Goal: Task Accomplishment & Management: Complete application form

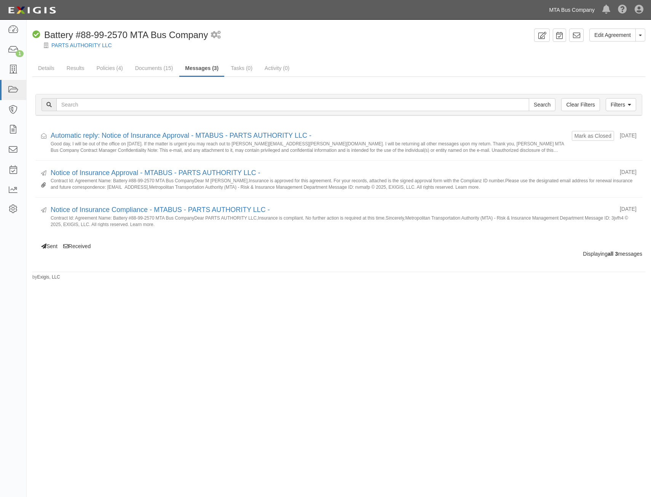
click at [565, 12] on link "MTA Bus Company" at bounding box center [571, 9] width 53 height 15
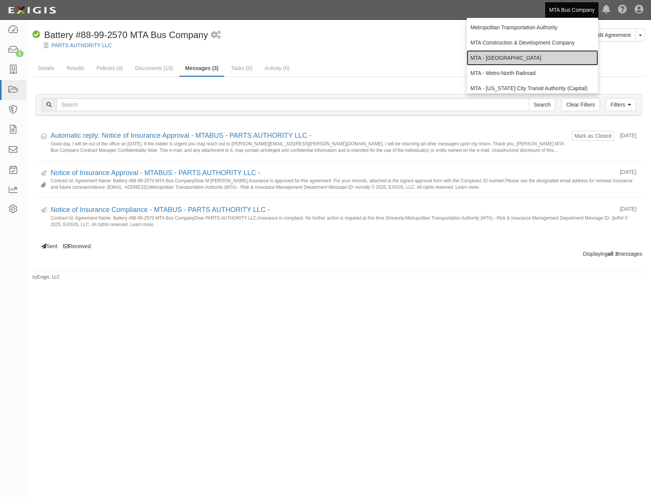
click at [534, 55] on link "MTA - [GEOGRAPHIC_DATA]" at bounding box center [532, 57] width 131 height 15
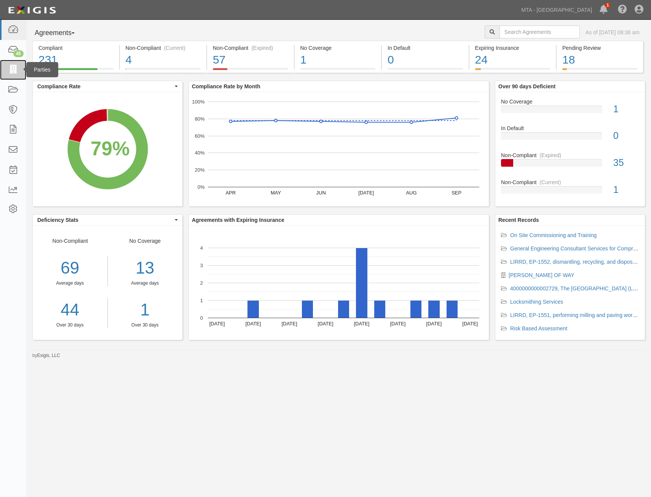
click at [13, 68] on icon at bounding box center [13, 70] width 11 height 9
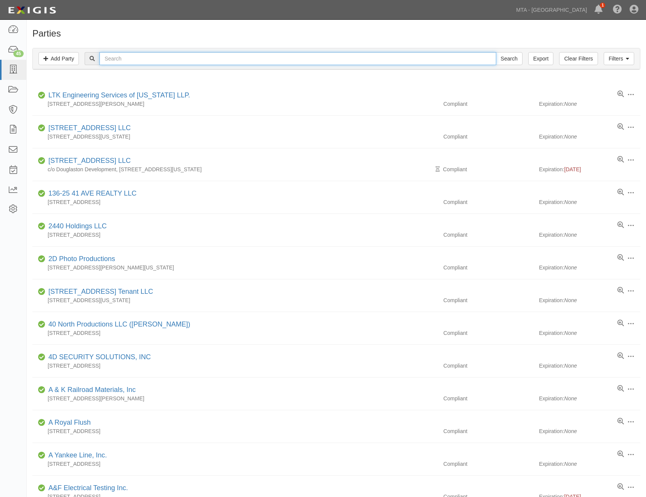
click at [167, 61] on input "text" at bounding box center [297, 58] width 396 height 13
type input "w.b. mason"
click at [496, 52] on input "Search" at bounding box center [509, 58] width 27 height 13
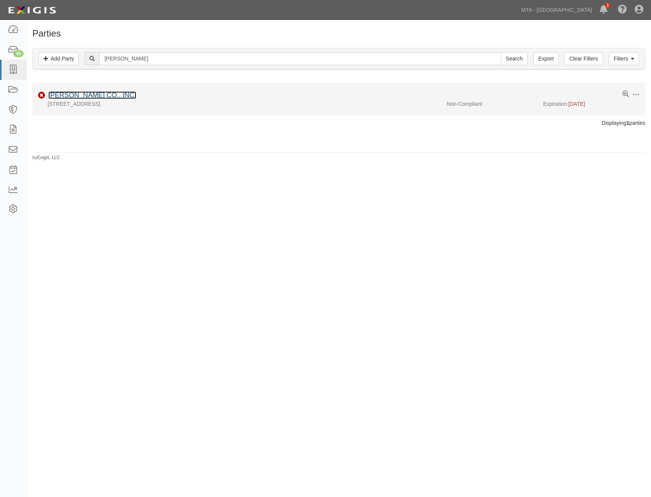
click at [110, 94] on link "[PERSON_NAME] CO., INC." at bounding box center [92, 95] width 88 height 8
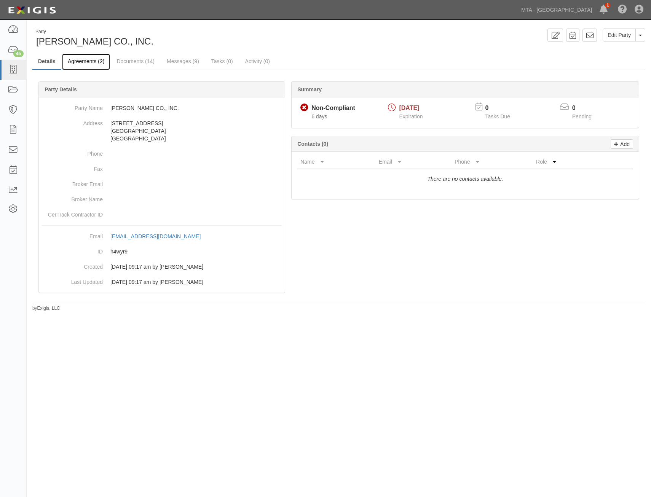
click at [104, 62] on link "Agreements (2)" at bounding box center [86, 62] width 48 height 16
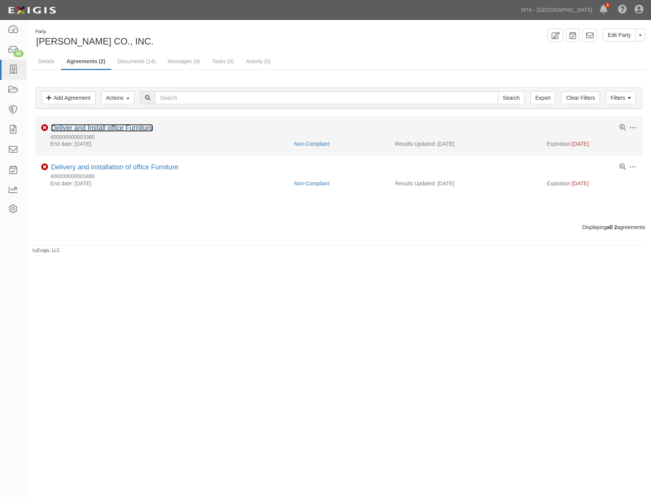
click at [84, 132] on link "Deliver and Install office Furniture" at bounding box center [102, 128] width 102 height 8
click at [94, 127] on link "Deliver and Install office Furniture" at bounding box center [102, 128] width 102 height 8
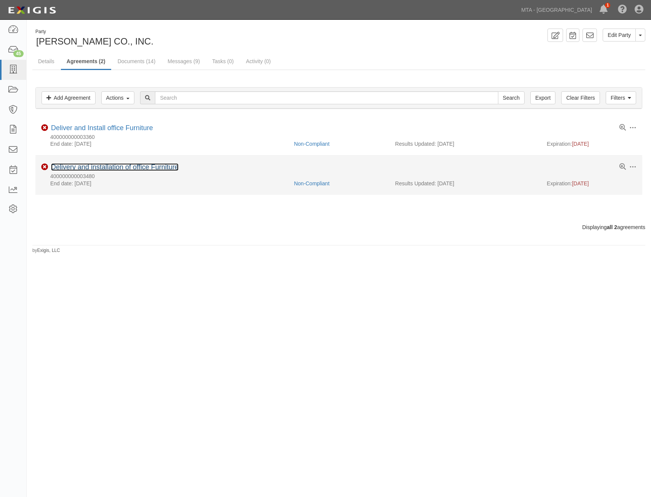
click at [134, 167] on link "Delivery and installation of office Furniture" at bounding box center [115, 167] width 128 height 8
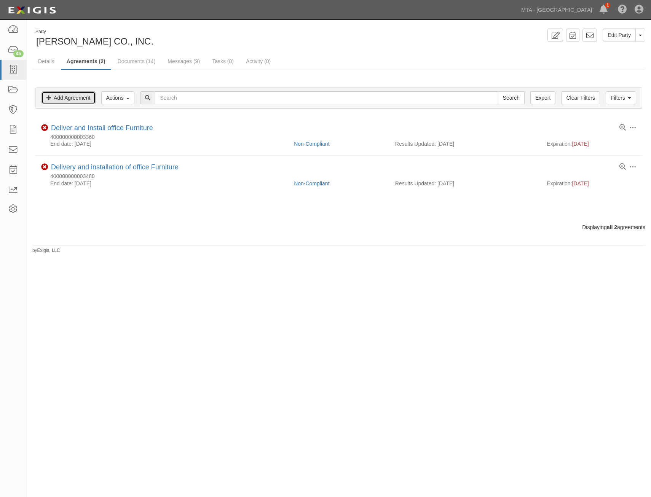
click at [79, 96] on link "Add Agreement" at bounding box center [69, 97] width 54 height 13
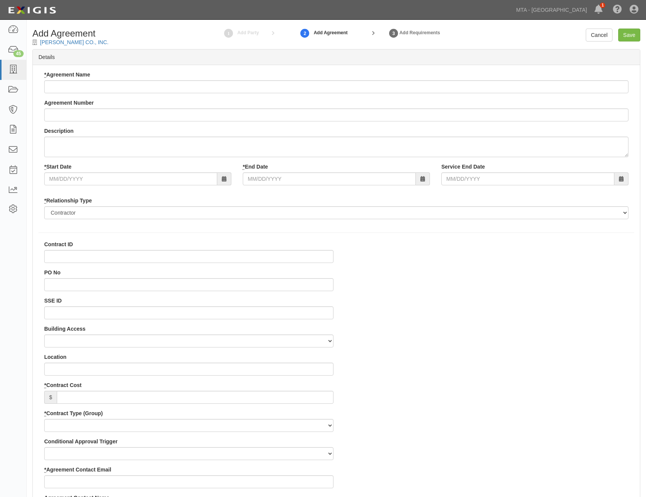
select select
click at [309, 86] on input "* Agreement Name" at bounding box center [336, 86] width 584 height 13
paste input "Delivery and installation of office Furniture"
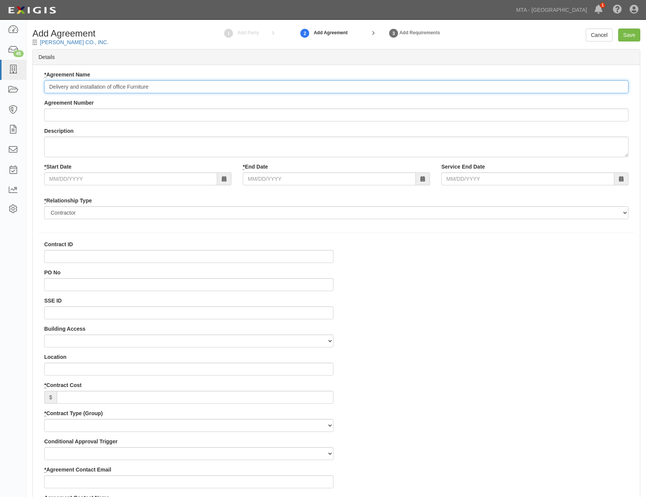
type input "Delivery and installation of office Furniture"
click at [167, 112] on input "Agreement Number" at bounding box center [336, 115] width 584 height 13
paste input "400000000003509"
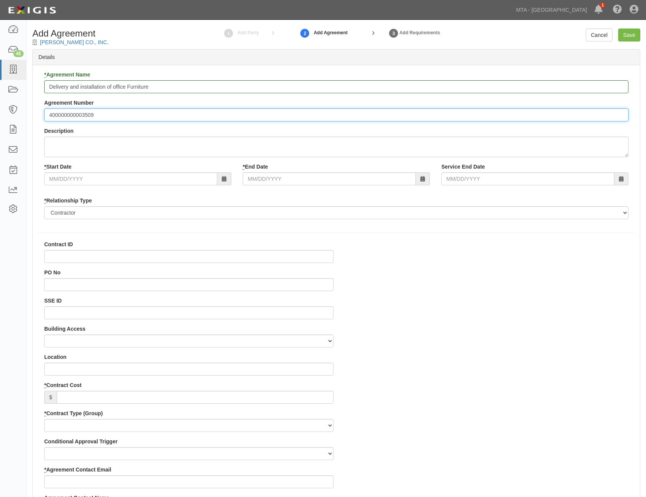
type input "400000000003509"
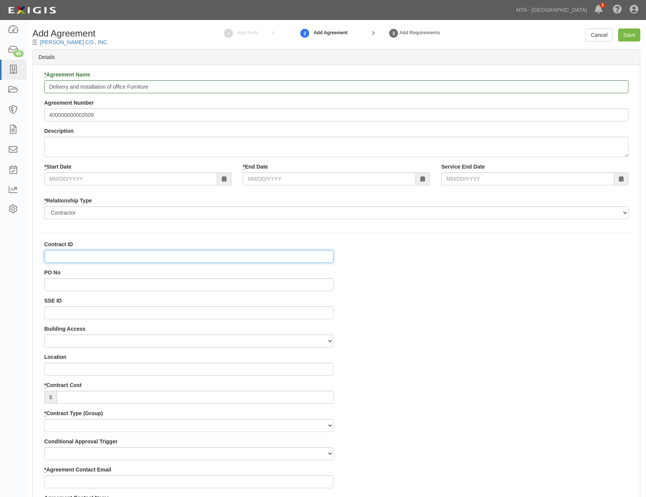
click at [222, 255] on input "Contract ID" at bounding box center [188, 256] width 289 height 13
paste input "400000000003509"
type input "400000000003509"
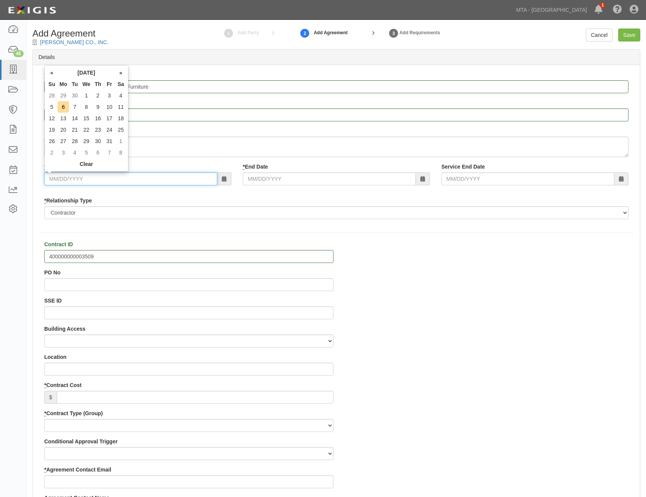
click at [199, 178] on input "* Start Date" at bounding box center [130, 179] width 173 height 13
type input "09/18/2025"
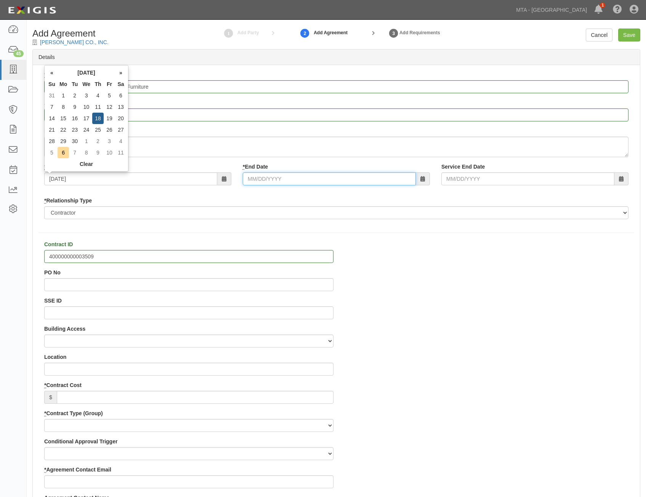
click at [336, 183] on input "* End Date" at bounding box center [329, 179] width 173 height 13
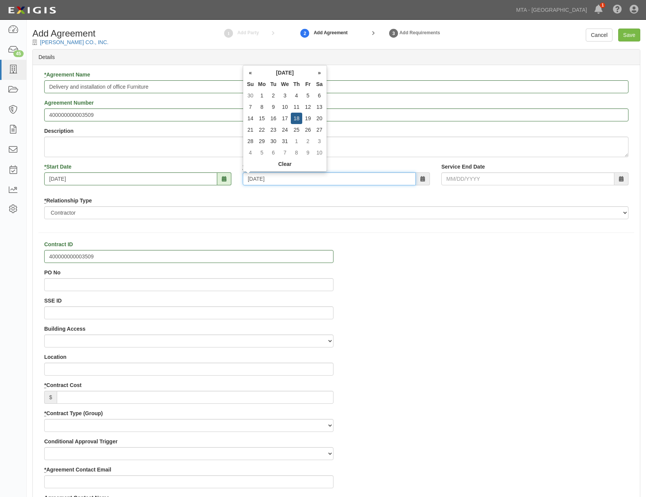
type input "12/18/2025"
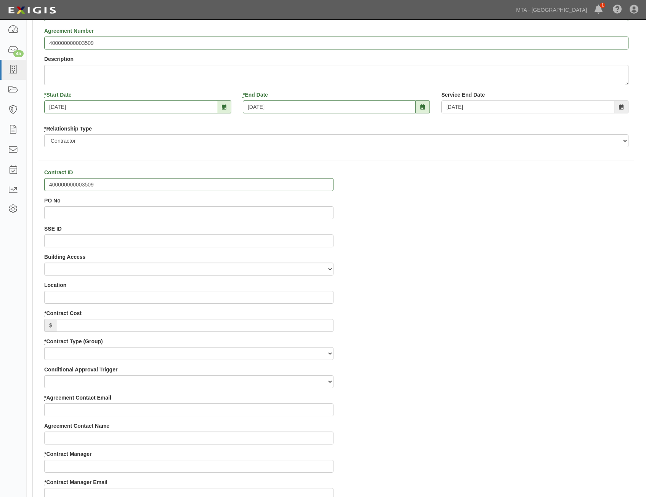
scroll to position [76, 0]
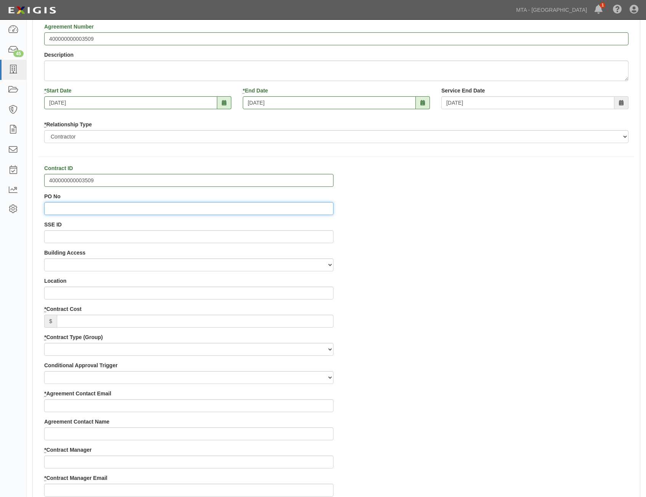
click at [318, 207] on input "PO No" at bounding box center [188, 208] width 289 height 13
paste input "4000217056"
type input "4000217056"
drag, startPoint x: 315, startPoint y: 326, endPoint x: 318, endPoint y: 321, distance: 5.6
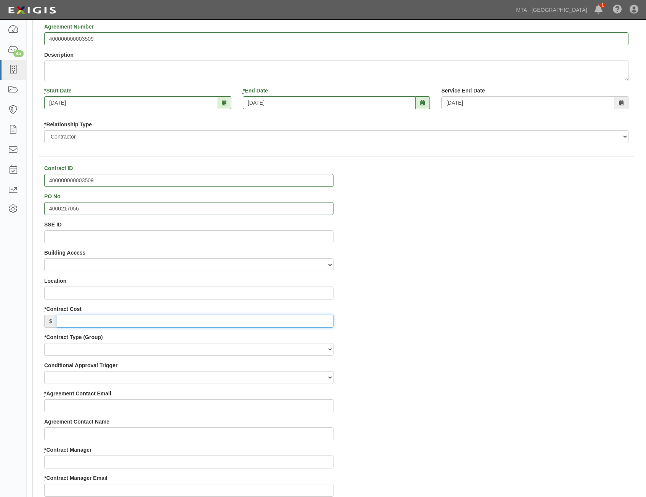
click at [315, 326] on input "* Contract Cost" at bounding box center [195, 321] width 277 height 13
paste input "1,456.91"
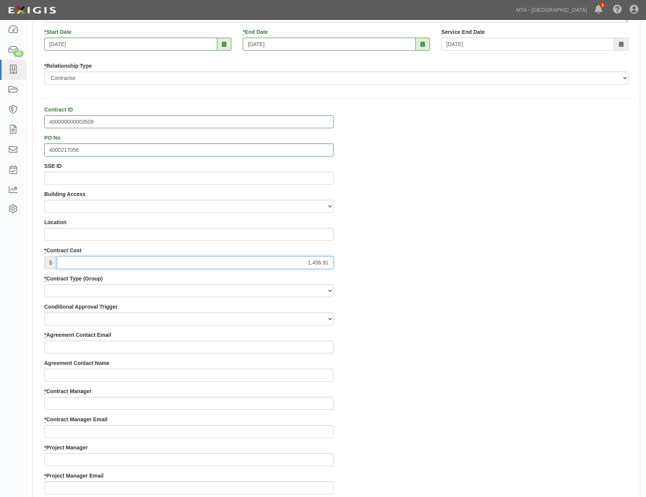
scroll to position [229, 0]
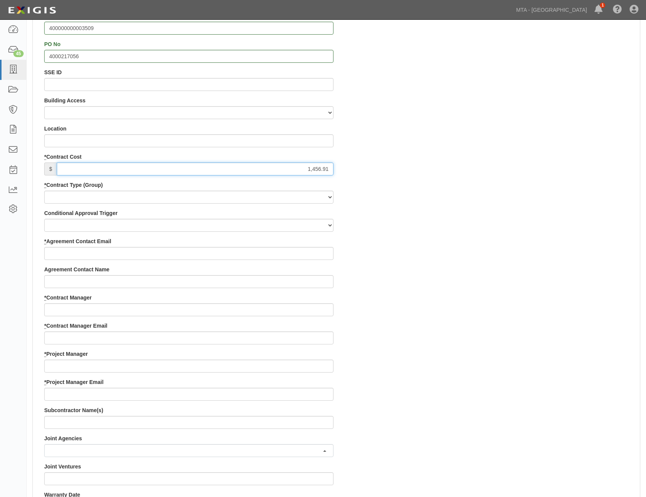
type input "1,456.91"
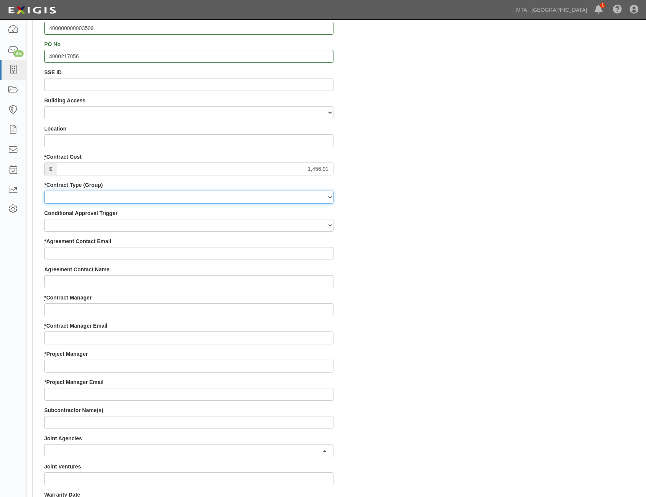
click at [317, 199] on select "Capital Operating Not for Benefit (incls. FA, Entry Permits) Real Estate Other" at bounding box center [188, 197] width 289 height 13
select select "107"
click at [44, 191] on select "Capital Operating Not for Benefit (incls. FA, Entry Permits) Real Estate Other" at bounding box center [188, 197] width 289 height 13
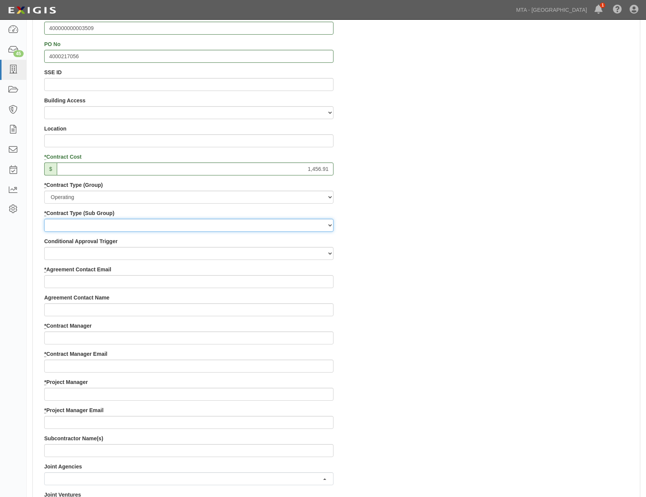
click at [299, 224] on select "Construction Loan / Test and Demo Maintenance Painting Personal Services Contra…" at bounding box center [188, 225] width 289 height 13
select select "183"
click at [44, 219] on select "Construction Loan / Test and Demo Maintenance Painting Personal Services Contra…" at bounding box center [188, 225] width 289 height 13
click at [430, 284] on div "Contract ID 400000000003509 PO No 4000217056 SSE ID Building Access 2 Broadway …" at bounding box center [336, 378] width 607 height 733
drag, startPoint x: 266, startPoint y: 283, endPoint x: 275, endPoint y: 281, distance: 9.3
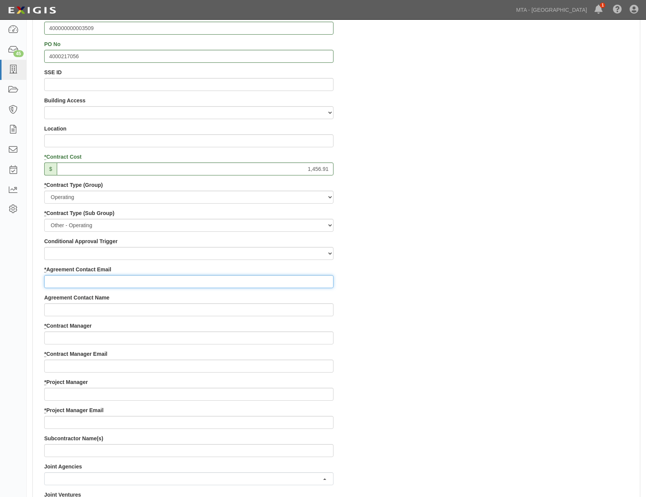
click at [267, 283] on input "* Agreement Contact Email" at bounding box center [188, 281] width 289 height 13
paste input "josh.williamson@wbmason.com"
type input "josh.williamson@wbmason.com"
click at [475, 312] on div "Contract ID 400000000003509 PO No 4000217056 SSE ID Building Access 2 Broadway …" at bounding box center [336, 378] width 607 height 733
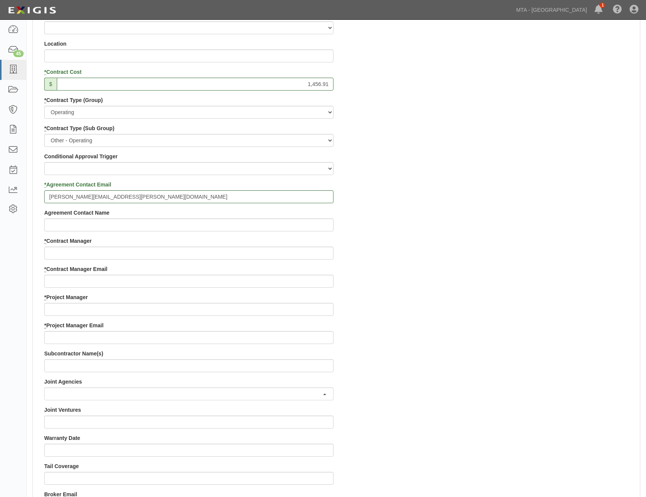
scroll to position [343, 0]
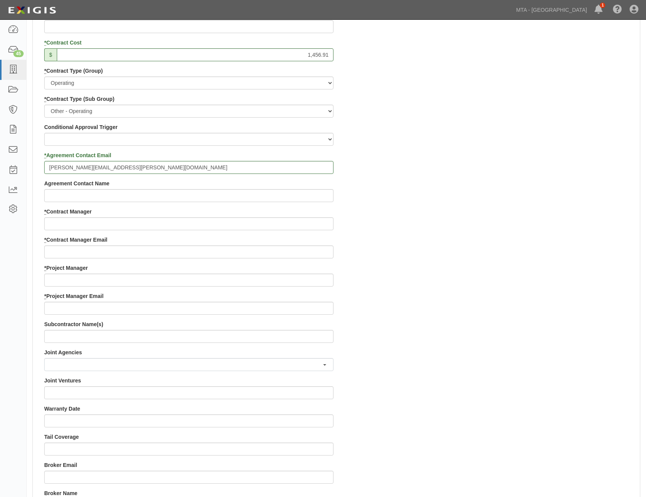
drag, startPoint x: 259, startPoint y: 216, endPoint x: 259, endPoint y: 224, distance: 8.0
click at [259, 216] on div "* Contract Manager" at bounding box center [188, 219] width 289 height 22
click at [259, 225] on input "* Contract Manager" at bounding box center [188, 223] width 289 height 13
paste input "Randy Blunt"
type input "Randy Blunt"
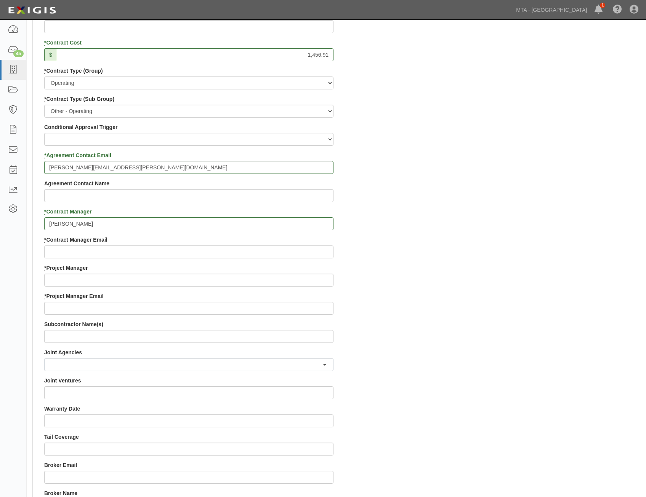
click at [550, 267] on div "Contract ID 400000000003509 PO No 4000217056 SSE ID Building Access 2 Broadway …" at bounding box center [336, 264] width 607 height 733
click at [180, 252] on input "* Contract Manager Email" at bounding box center [188, 252] width 289 height 13
paste input "randy.blunt@mtabsc.org"
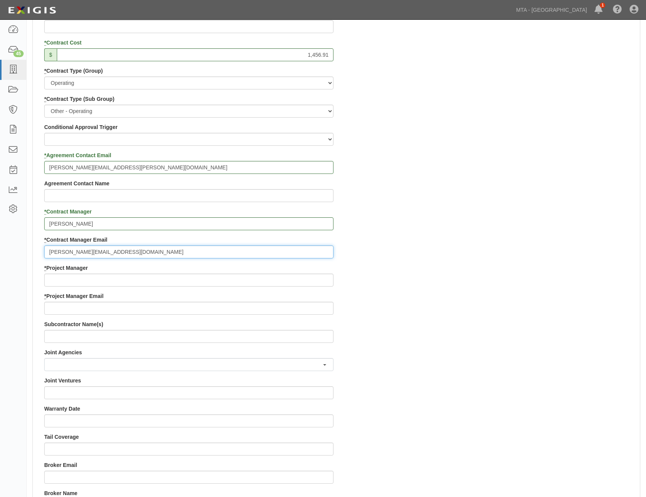
type input "randy.blunt@mtabsc.org"
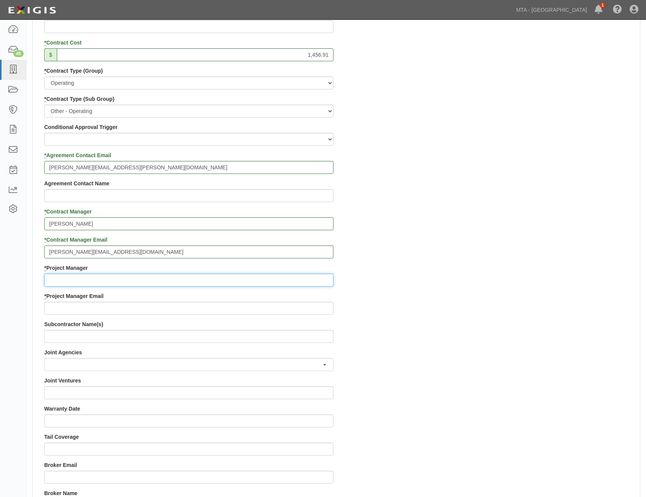
click at [171, 285] on input "* Project Manager" at bounding box center [188, 280] width 289 height 13
paste input "Shavon Sheppard"
type input "Shavon Sheppard"
click at [268, 308] on input "* Project Manager Email" at bounding box center [188, 308] width 289 height 13
paste input "ssheppa@lirr.org"
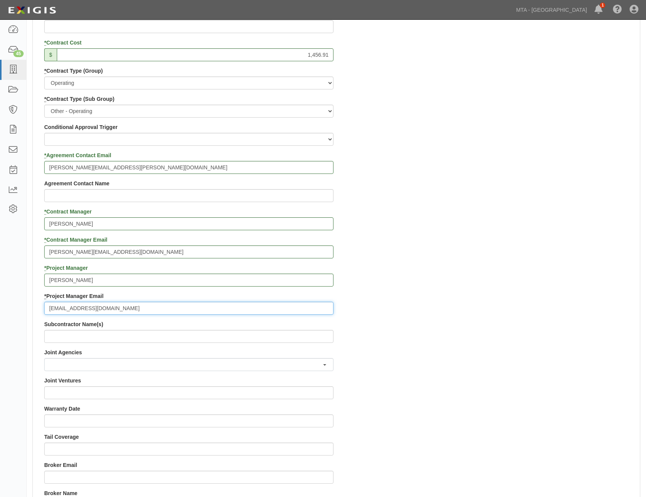
type input "ssheppa@lirr.org"
drag, startPoint x: 537, startPoint y: 323, endPoint x: 539, endPoint y: 270, distance: 52.6
click at [538, 321] on div "Contract ID 400000000003509 PO No 4000217056 SSE ID Building Access 2 Broadway …" at bounding box center [336, 264] width 607 height 733
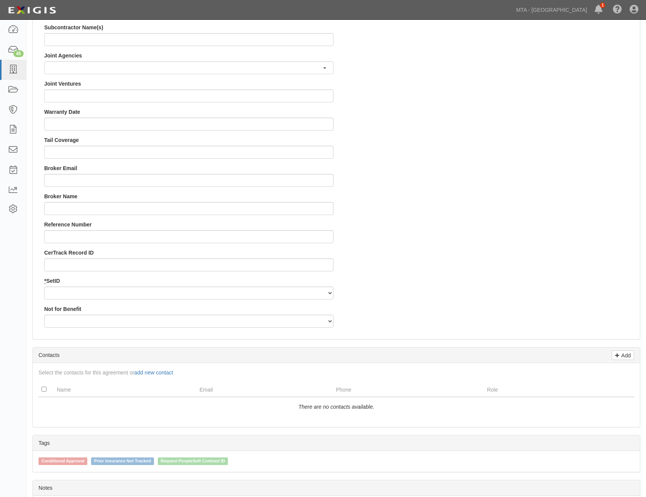
scroll to position [772, 0]
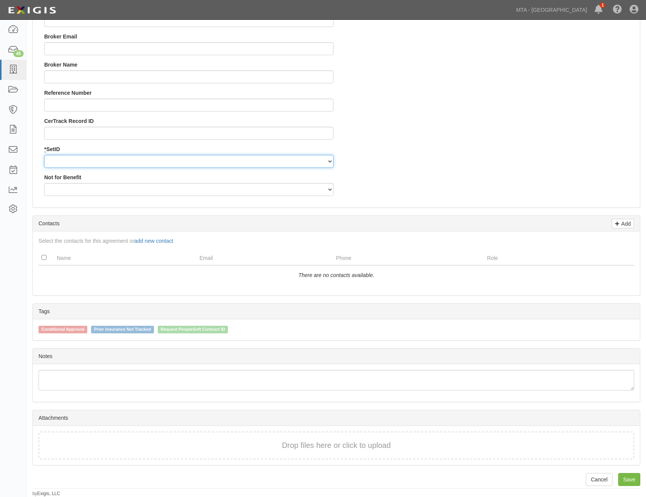
click at [256, 158] on select "LIRRD" at bounding box center [188, 161] width 289 height 13
select select "93"
click at [44, 155] on select "LIRRD" at bounding box center [188, 161] width 289 height 13
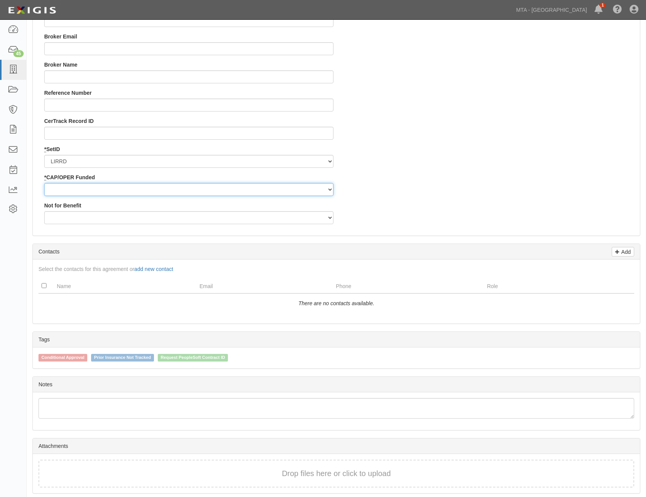
click at [246, 190] on select "Capital Operating" at bounding box center [188, 189] width 289 height 13
select select "353"
click at [44, 183] on select "Capital Operating" at bounding box center [188, 189] width 289 height 13
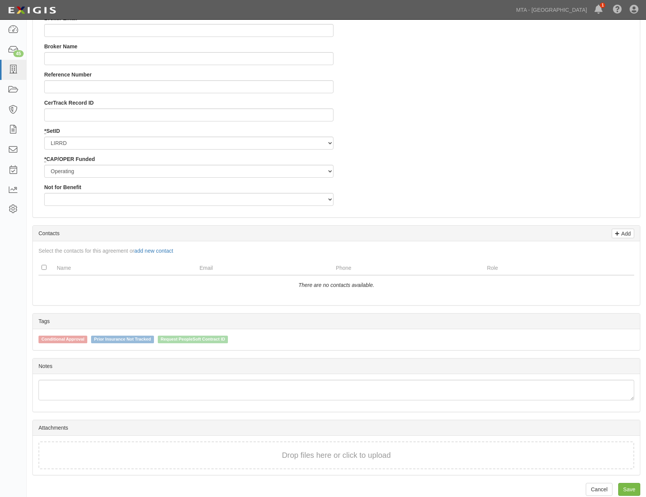
scroll to position [800, 0]
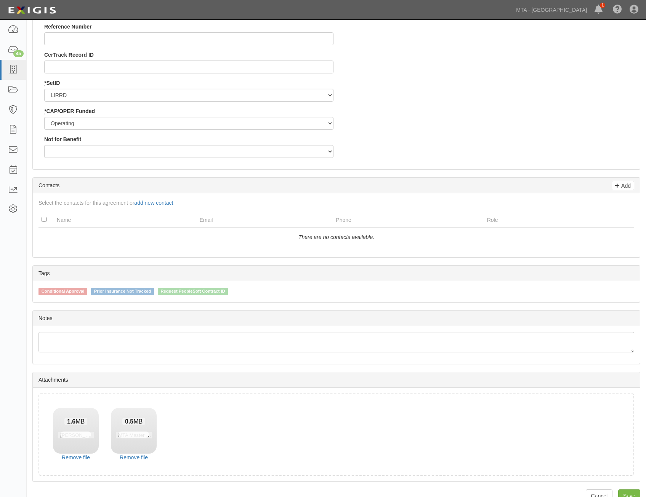
scroll to position [854, 0]
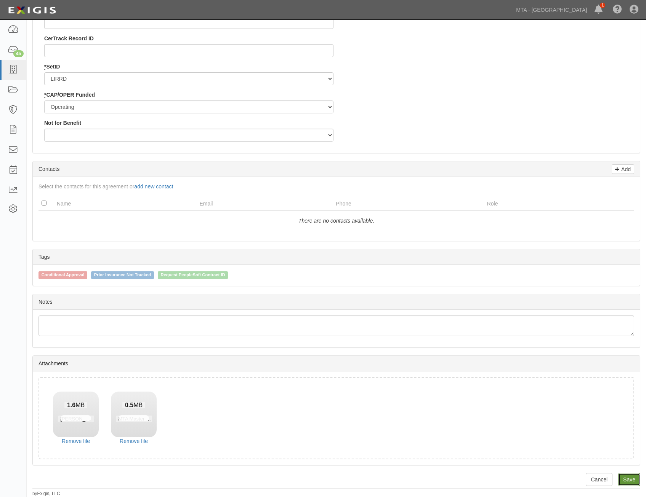
click at [633, 481] on link "Save" at bounding box center [629, 479] width 22 height 13
type input "1456.91"
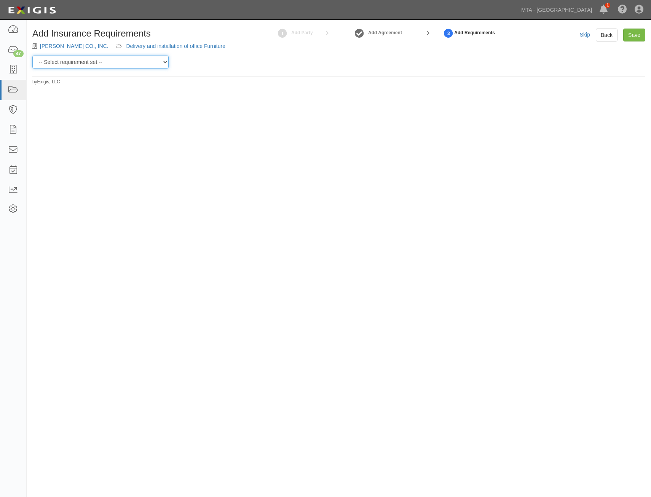
drag, startPoint x: 146, startPoint y: 63, endPoint x: 143, endPoint y: 68, distance: 6.0
click at [146, 63] on select "-- Select requirement set -- Basic Basic Enhanced Option for Operating Agreemen…" at bounding box center [100, 62] width 136 height 13
select select "7456"
click at [32, 56] on select "-- Select requirement set -- Basic Basic Enhanced Option for Operating Agreemen…" at bounding box center [100, 62] width 136 height 13
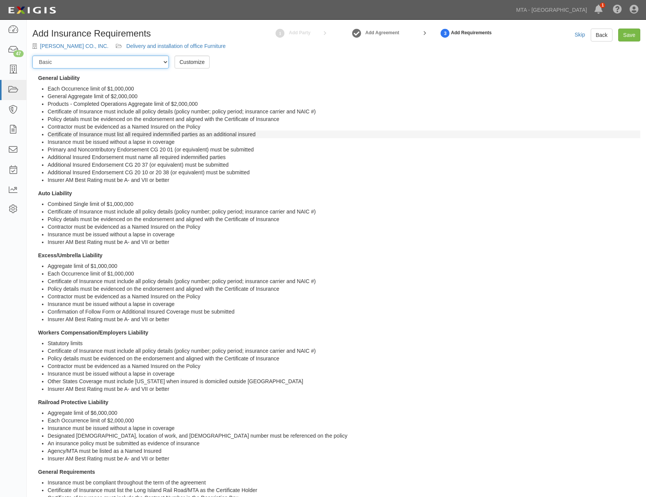
scroll to position [32, 0]
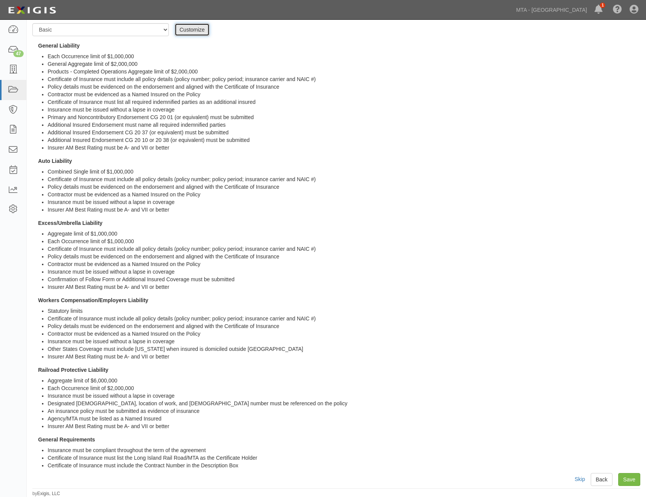
click at [198, 30] on link "Customize" at bounding box center [191, 29] width 35 height 13
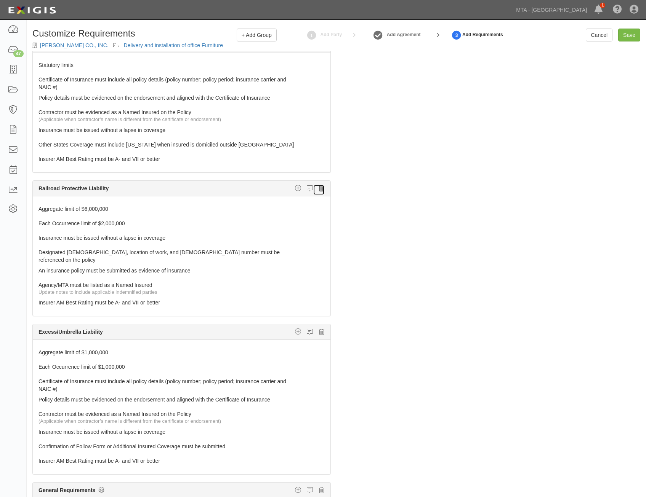
click at [319, 187] on icon at bounding box center [321, 188] width 5 height 7
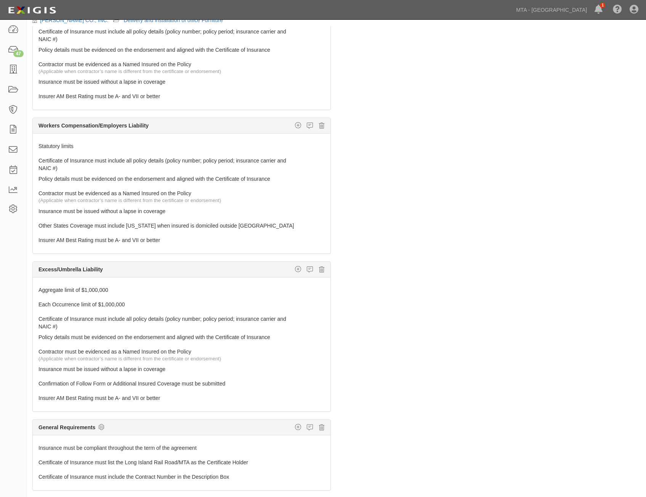
scroll to position [49, 0]
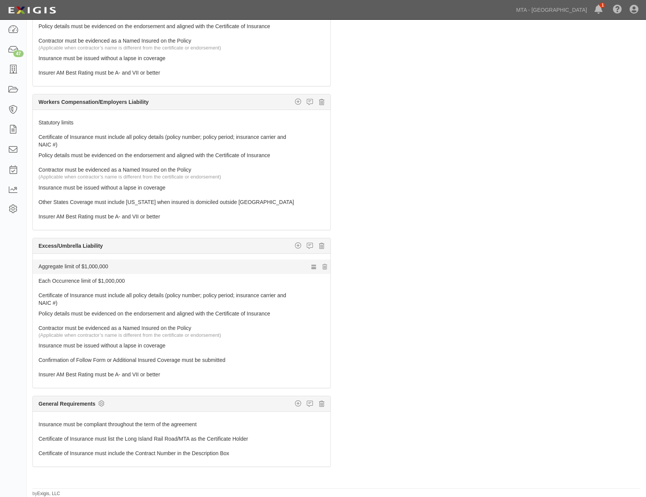
click at [232, 263] on link "Aggregate limit of $1,000,000" at bounding box center [166, 265] width 257 height 11
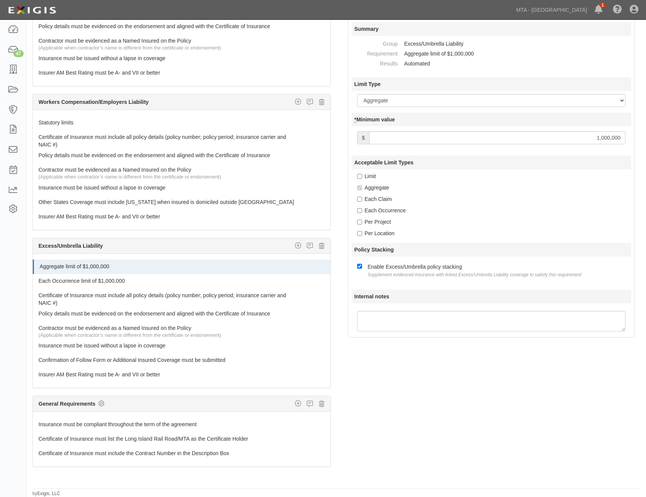
click at [601, 136] on input "1,000,000" at bounding box center [497, 137] width 256 height 13
type input "2,000,000"
click at [136, 280] on link "Each Occurrence limit of $1,000,000" at bounding box center [166, 279] width 257 height 11
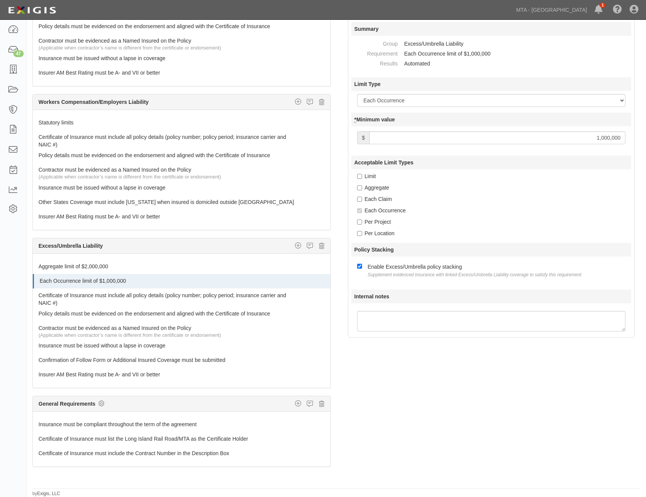
click at [581, 146] on div at bounding box center [491, 139] width 280 height 22
click at [592, 140] on input "1,000,000" at bounding box center [497, 137] width 256 height 13
click at [530, 201] on div "Each Claim" at bounding box center [494, 199] width 274 height 8
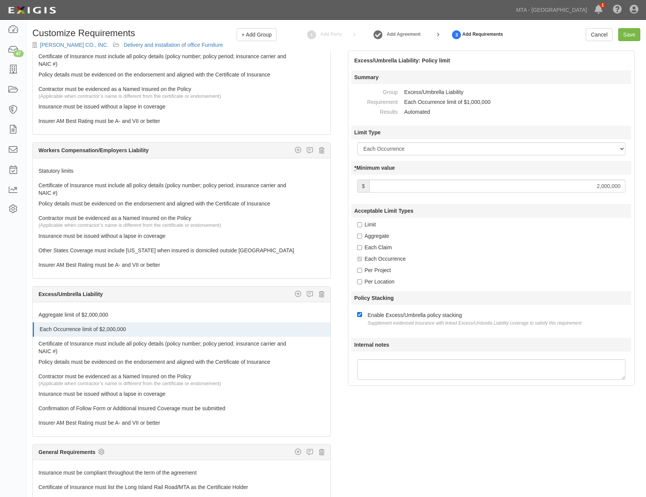
scroll to position [0, 0]
click at [632, 36] on input "Save" at bounding box center [629, 35] width 22 height 13
type input "2000000"
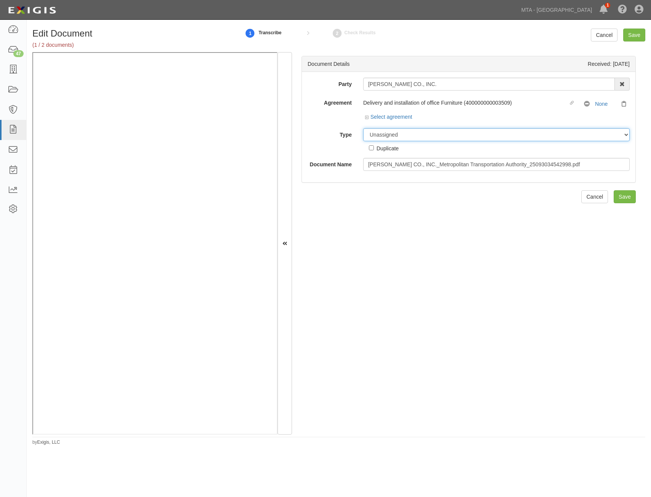
click at [441, 129] on select "Unassigned Binder Cancellation Notice Certificate Contract Endorsement Insuranc…" at bounding box center [496, 134] width 267 height 13
select select "CertificateDetail"
click at [363, 128] on select "Unassigned Binder Cancellation Notice Certificate Contract Endorsement Insuranc…" at bounding box center [496, 134] width 267 height 13
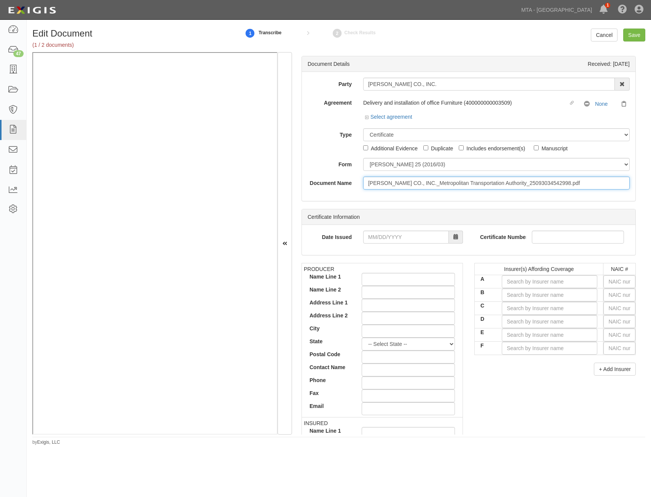
click at [493, 187] on input "W.B. MASON CO., INC._Metropolitan Transportation Authority_25093034542998.pdf" at bounding box center [496, 183] width 267 height 13
type input "COI with AIE"
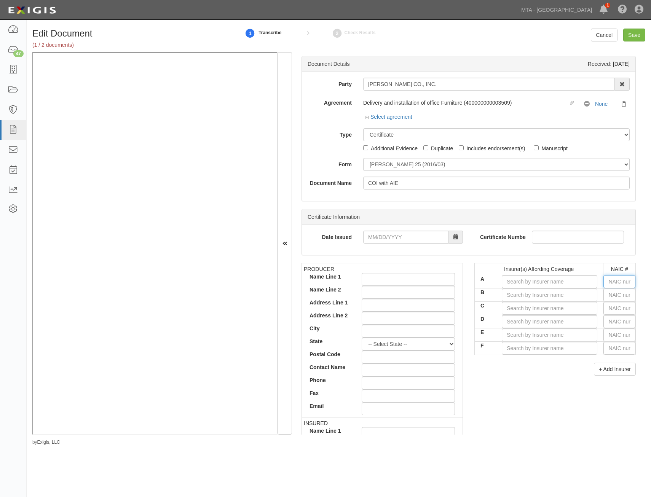
click at [608, 283] on input "text" at bounding box center [620, 281] width 32 height 13
type input "16862"
type input "1"
type input "19984"
type input "19"
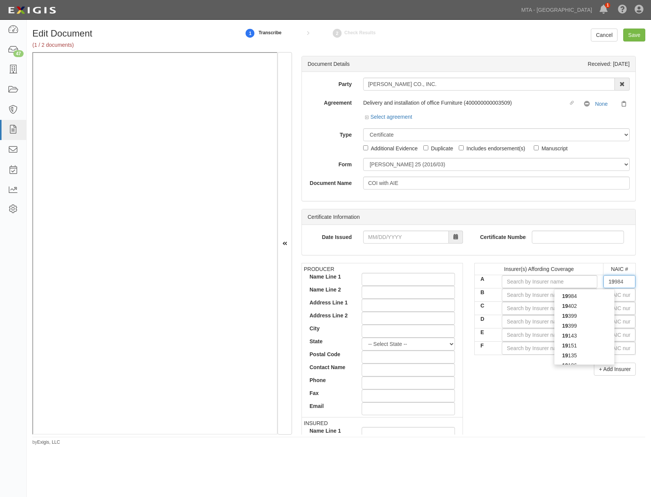
type input "19690"
type input "196"
type input "19682"
type input "1968"
type input "19682"
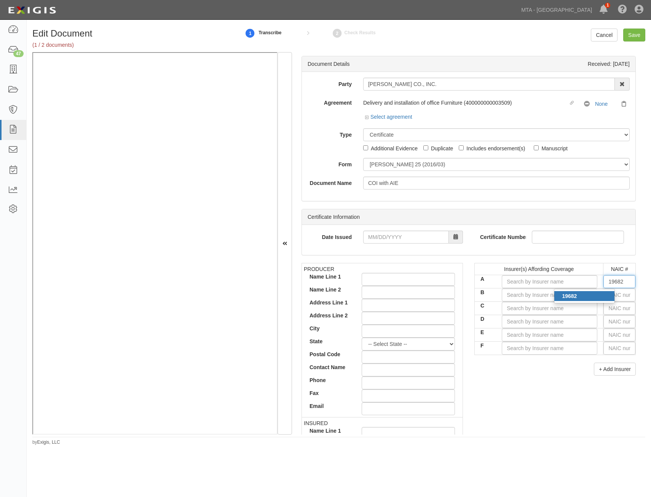
click at [597, 297] on div "19682" at bounding box center [585, 296] width 60 height 10
type input "Hartford Fire Insurance Company (A+ XV Rating)"
type input "19682"
click at [604, 294] on input "text" at bounding box center [620, 295] width 32 height 13
type input "25232"
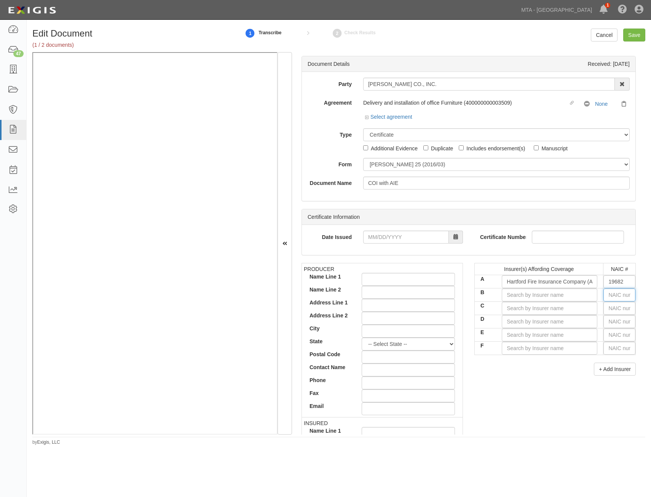
type input "2"
type input "29335"
type input "29"
type input "29408"
type input "294"
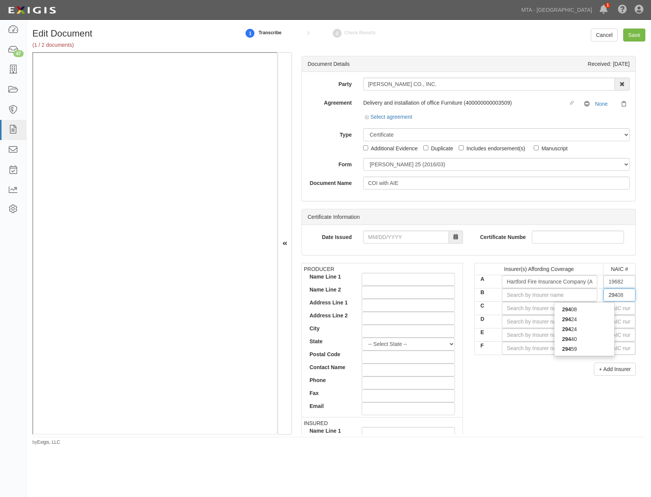
type input "29459"
type input "2945"
type input "29459"
click at [593, 310] on div "29459" at bounding box center [585, 310] width 60 height 10
type input "Twin City Fire Insurance Company (A+ XV Rating)"
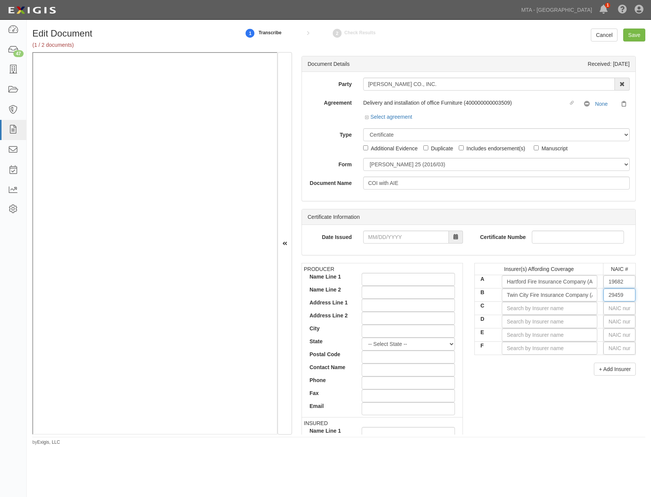
type input "29459"
click at [532, 371] on div "+ Add Insurer" at bounding box center [556, 369] width 162 height 13
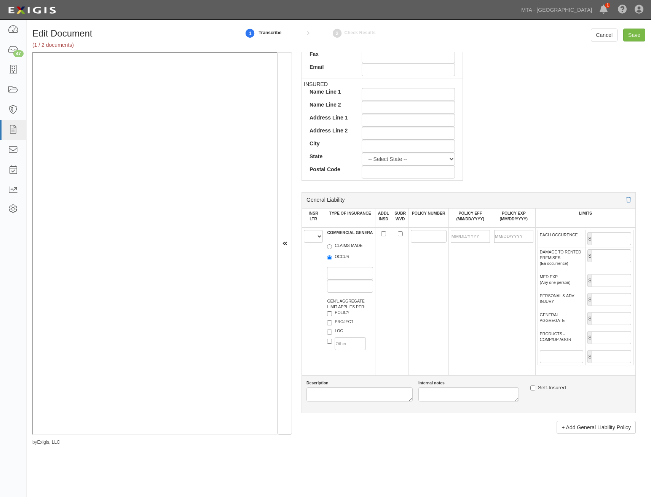
scroll to position [381, 0]
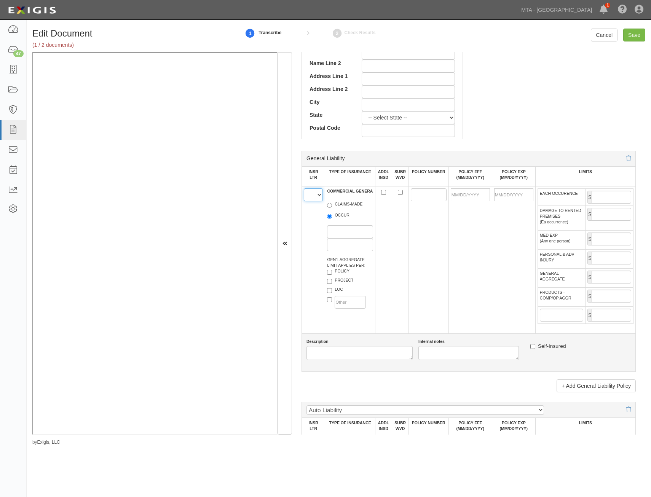
click at [310, 198] on select "A B C D E F" at bounding box center [313, 195] width 19 height 13
select select "A"
click at [304, 189] on select "A B C D E F" at bounding box center [313, 195] width 19 height 13
click at [344, 217] on label "OCCUR" at bounding box center [338, 217] width 22 height 8
click at [332, 217] on input "OCCUR" at bounding box center [329, 216] width 5 height 5
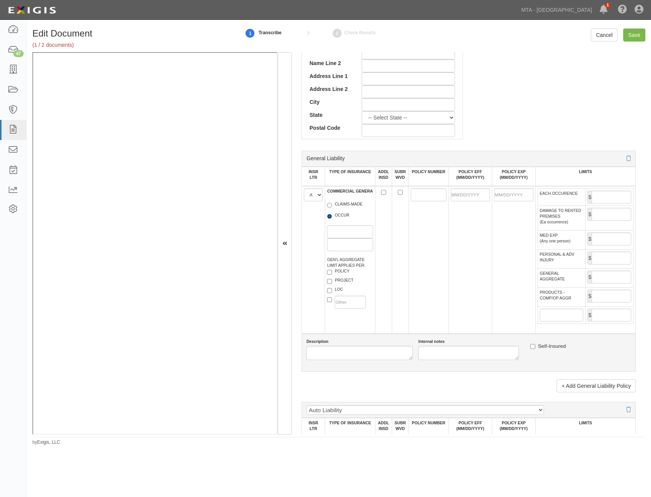
radio input "true"
click at [334, 289] on label "LOC" at bounding box center [335, 291] width 16 height 8
click at [332, 289] on input "LOC" at bounding box center [329, 290] width 5 height 5
checkbox input "true"
click at [413, 196] on input "POLICY NUMBER" at bounding box center [429, 195] width 36 height 13
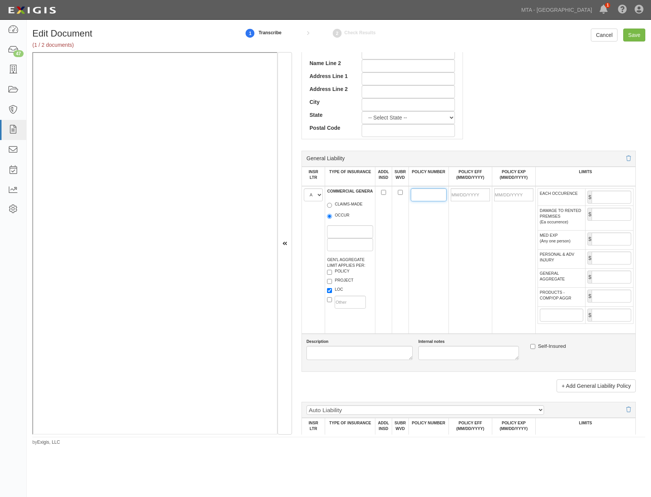
paste input "08CSES39805"
type input "08CSES39805"
drag, startPoint x: 478, startPoint y: 195, endPoint x: 473, endPoint y: 198, distance: 6.1
click at [478, 195] on input "POLICY EFF (MM/DD/YYYY)" at bounding box center [470, 195] width 39 height 13
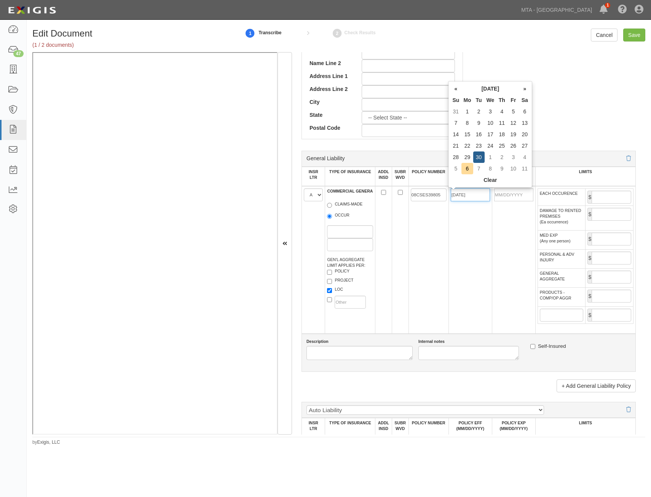
type input "09/30/2025"
type input "09/30/2026"
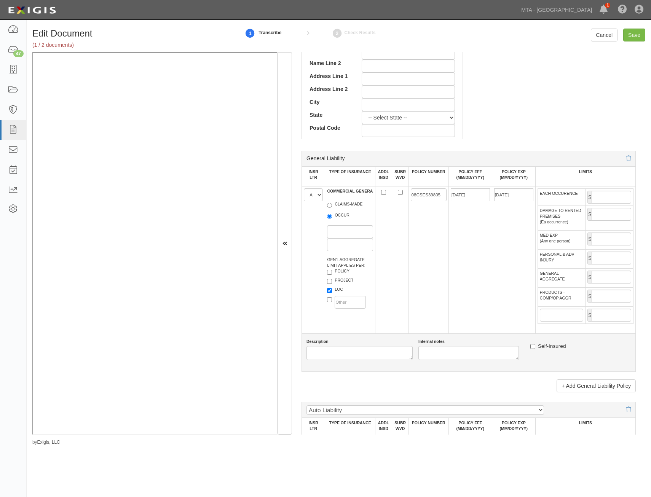
click at [405, 259] on td at bounding box center [400, 260] width 17 height 148
drag, startPoint x: 618, startPoint y: 194, endPoint x: 616, endPoint y: 198, distance: 4.3
click at [618, 194] on input "EACH OCCURENCE" at bounding box center [612, 197] width 40 height 13
type input "2,000,000"
click at [612, 276] on input "GENERAL AGGREGATE" at bounding box center [612, 277] width 40 height 13
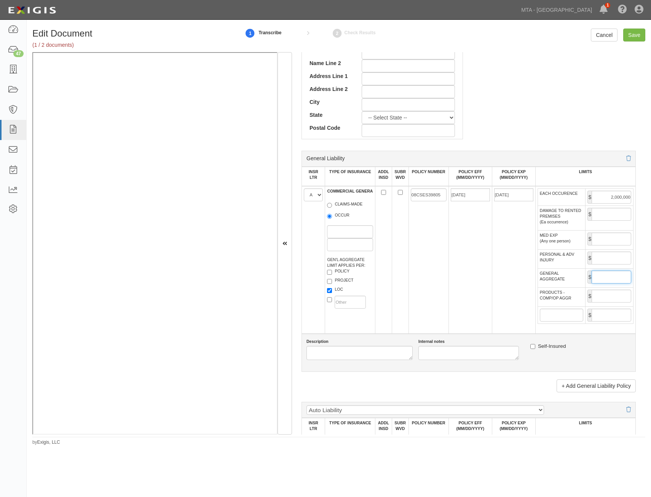
type input "4,000,000"
drag, startPoint x: 608, startPoint y: 294, endPoint x: 603, endPoint y: 298, distance: 6.5
click at [608, 294] on input "PRODUCTS - COMP/OP AGGR" at bounding box center [612, 296] width 40 height 13
type input "4,000,000"
click at [449, 305] on td "09/30/2025" at bounding box center [470, 260] width 43 height 148
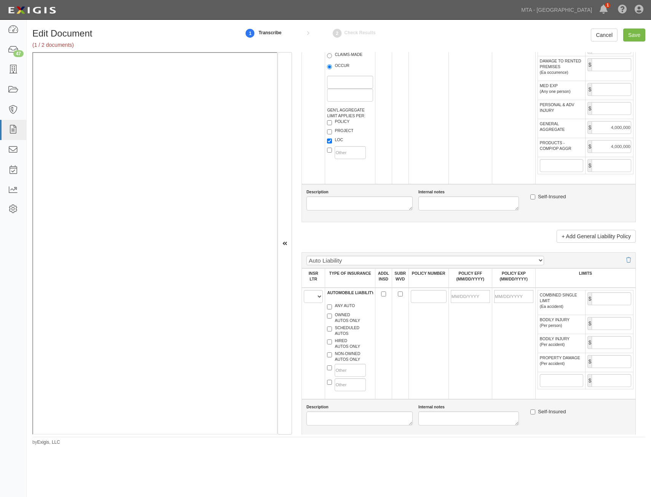
scroll to position [609, 0]
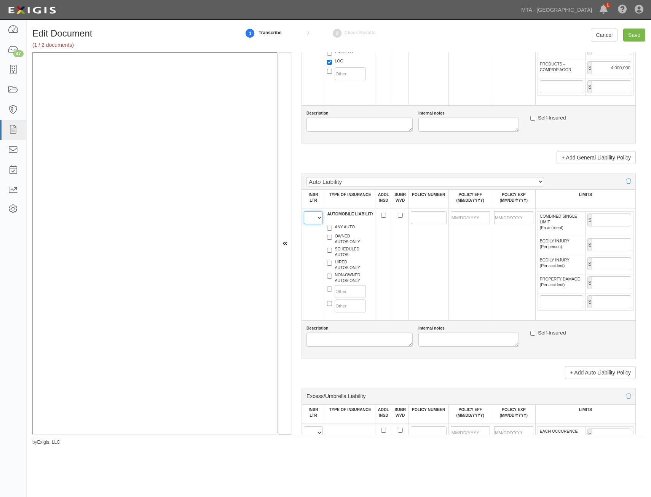
drag, startPoint x: 316, startPoint y: 220, endPoint x: 314, endPoint y: 225, distance: 6.0
click at [316, 220] on select "A B C D E F" at bounding box center [313, 217] width 19 height 13
select select "A"
click at [304, 211] on select "A B C D E F" at bounding box center [313, 217] width 19 height 13
click at [347, 229] on label "ANY AUTO" at bounding box center [341, 228] width 28 height 8
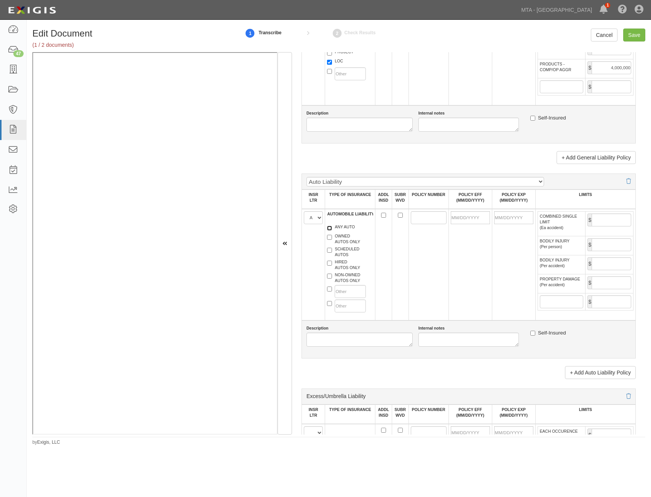
click at [332, 229] on input "ANY AUTO" at bounding box center [329, 228] width 5 height 5
checkbox input "true"
click at [416, 213] on input "POLICY NUMBER" at bounding box center [429, 217] width 36 height 13
paste input "08 CSE S39802"
type input "08 CSE S39802"
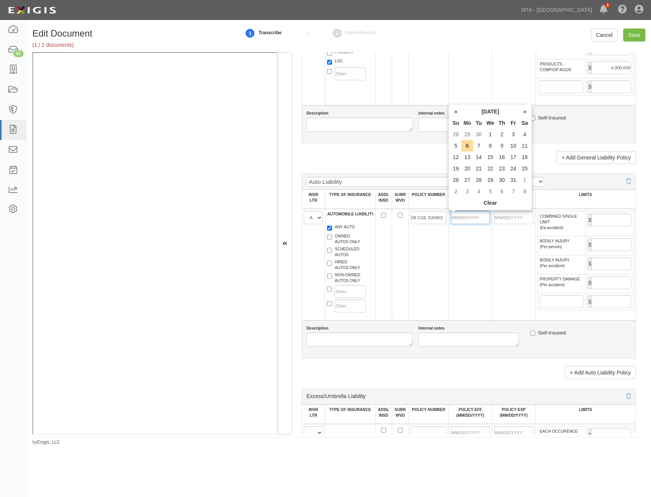
click at [476, 219] on input "POLICY EFF (MM/DD/YYYY)" at bounding box center [470, 217] width 39 height 13
type input "09/30/2025"
type input "09/30/2026"
click at [454, 283] on td "09/30/2025" at bounding box center [470, 265] width 43 height 112
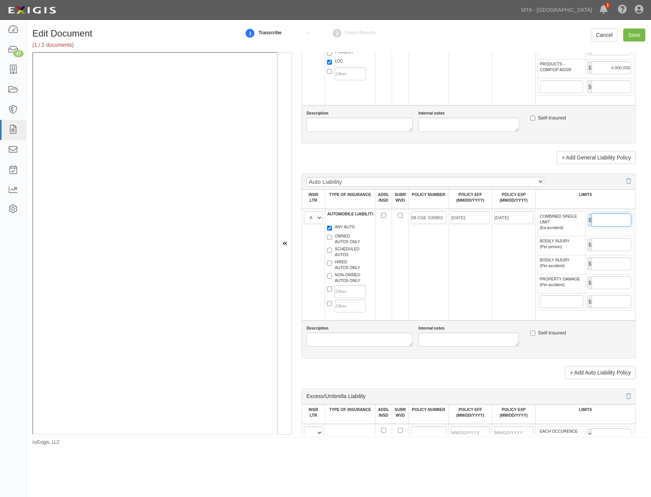
click at [606, 221] on input "COMBINED SINGLE LIMIT (Ea accident)" at bounding box center [612, 220] width 40 height 13
type input "5,000,000"
click at [472, 277] on td "09/30/2025" at bounding box center [470, 265] width 43 height 112
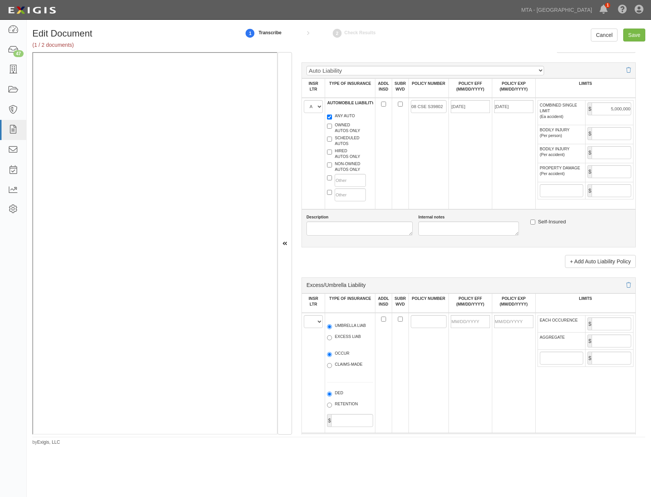
scroll to position [762, 0]
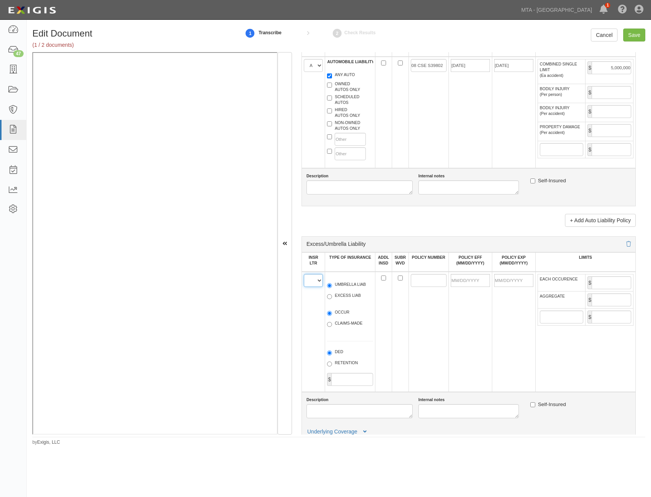
click at [316, 282] on select "A B C D E F" at bounding box center [313, 280] width 19 height 13
select select "B"
click at [304, 274] on select "A B C D E F" at bounding box center [313, 280] width 19 height 13
click at [341, 294] on label "EXCESS LIAB" at bounding box center [344, 297] width 34 height 8
click at [332, 294] on input "EXCESS LIAB" at bounding box center [329, 296] width 5 height 5
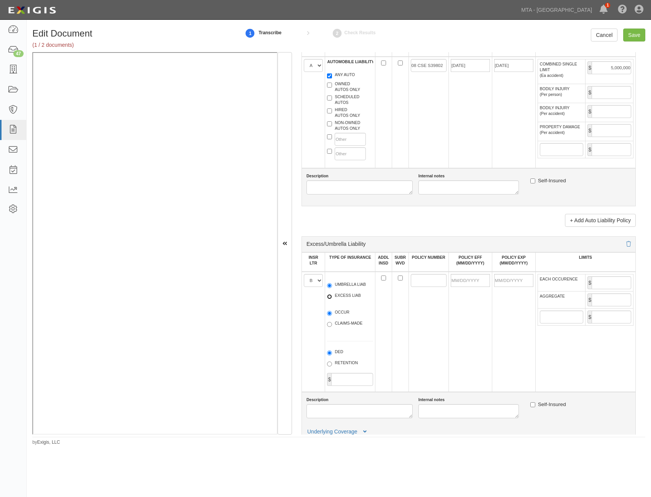
radio input "true"
click at [343, 313] on label "OCCUR" at bounding box center [338, 314] width 22 height 8
click at [332, 313] on input "OCCUR" at bounding box center [329, 313] width 5 height 5
radio input "true"
drag, startPoint x: 427, startPoint y: 281, endPoint x: 411, endPoint y: 282, distance: 16.0
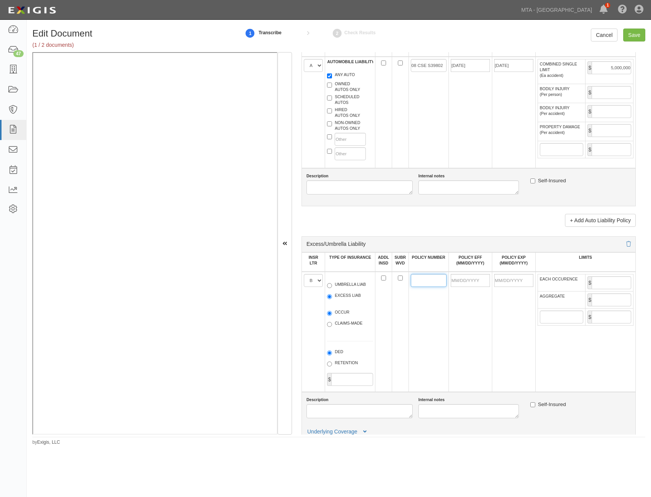
click at [424, 282] on input "POLICY NUMBER" at bounding box center [429, 280] width 36 height 13
paste input "10HV6BT3FVC"
type input "10HV6BT3FVC"
drag, startPoint x: 473, startPoint y: 283, endPoint x: 441, endPoint y: 309, distance: 41.2
click at [473, 283] on input "POLICY EFF (MM/DD/YYYY)" at bounding box center [470, 280] width 39 height 13
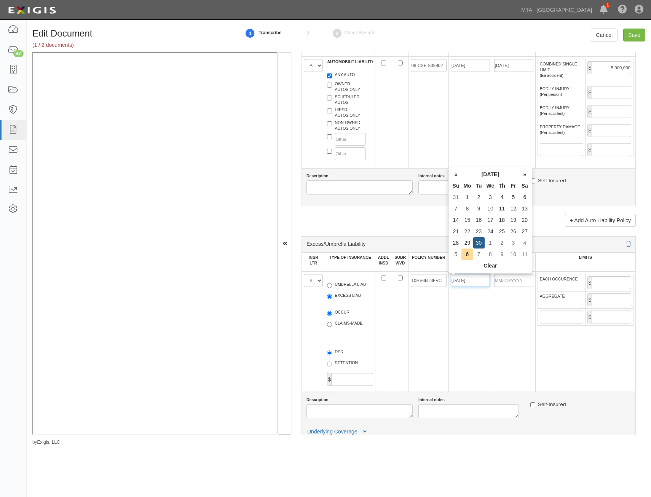
type input "09/30/2025"
type input "09/30/2026"
click at [471, 313] on td "09/30/2025" at bounding box center [470, 332] width 43 height 120
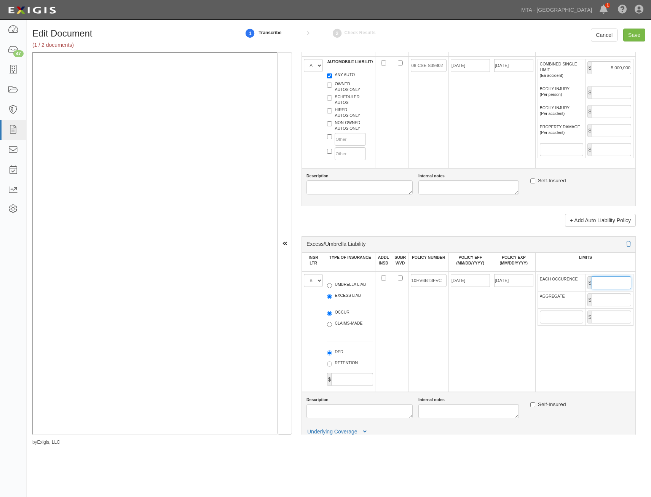
click at [614, 285] on input "EACH OCCURENCE" at bounding box center [612, 283] width 40 height 13
type input "5,000,000"
click at [604, 301] on input "AGGREGATE" at bounding box center [612, 300] width 40 height 13
type input "5,000,000"
click at [467, 330] on td "09/30/2025" at bounding box center [470, 332] width 43 height 120
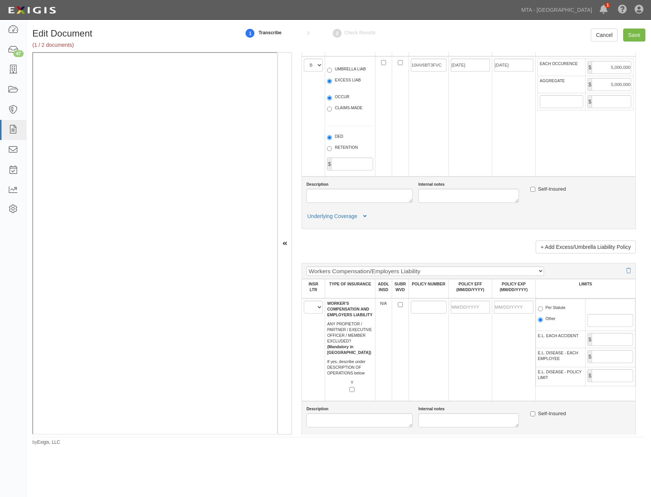
scroll to position [990, 0]
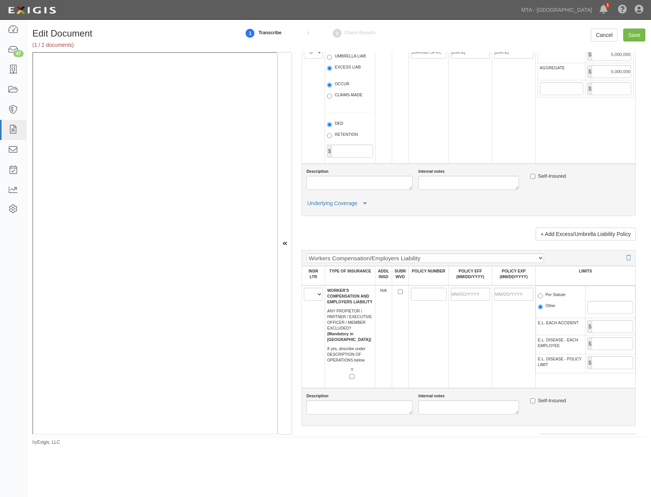
click at [311, 302] on td "A B C D E F" at bounding box center [313, 337] width 23 height 103
click at [318, 298] on select "A B C D E F" at bounding box center [313, 294] width 19 height 13
select select "A"
click at [304, 288] on select "A B C D E F" at bounding box center [313, 294] width 19 height 13
click at [461, 331] on td at bounding box center [470, 337] width 43 height 103
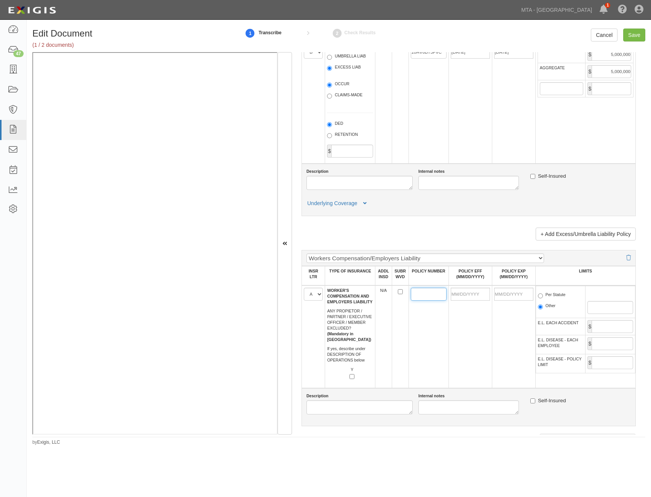
click at [416, 294] on input "POLICY NUMBER" at bounding box center [429, 294] width 36 height 13
paste input "08WNS39800"
type input "08WNS39800"
drag, startPoint x: 471, startPoint y: 295, endPoint x: 454, endPoint y: 312, distance: 23.4
click at [471, 295] on input "POLICY EFF (MM/DD/YYYY)" at bounding box center [470, 294] width 39 height 13
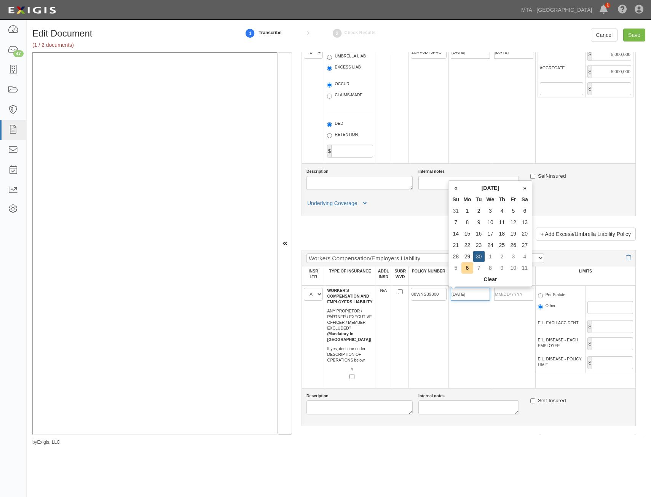
type input "09/30/2025"
type input "09/30/2026"
click at [423, 349] on td "08WNS39800" at bounding box center [429, 337] width 40 height 103
click at [550, 298] on label "Per Statute" at bounding box center [552, 296] width 28 height 8
click at [543, 298] on input "Per Statute" at bounding box center [540, 296] width 5 height 5
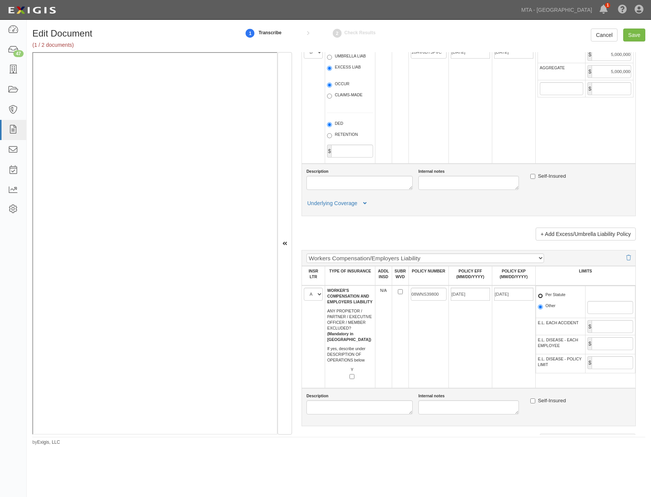
radio input "true"
click at [608, 327] on input "E.L. EACH ACCIDENT" at bounding box center [613, 326] width 42 height 13
type input "1,000,000"
click at [603, 346] on input "E.L. DISEASE - EACH EMPLOYEE" at bounding box center [613, 343] width 42 height 13
type input "1,000,000"
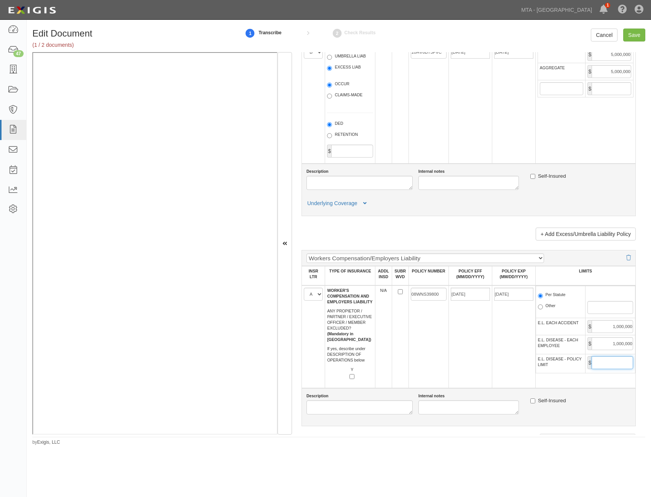
drag, startPoint x: 615, startPoint y: 360, endPoint x: 611, endPoint y: 366, distance: 7.9
click at [615, 360] on input "E.L. DISEASE - POLICY LIMIT" at bounding box center [613, 363] width 42 height 13
type input "1,000,000"
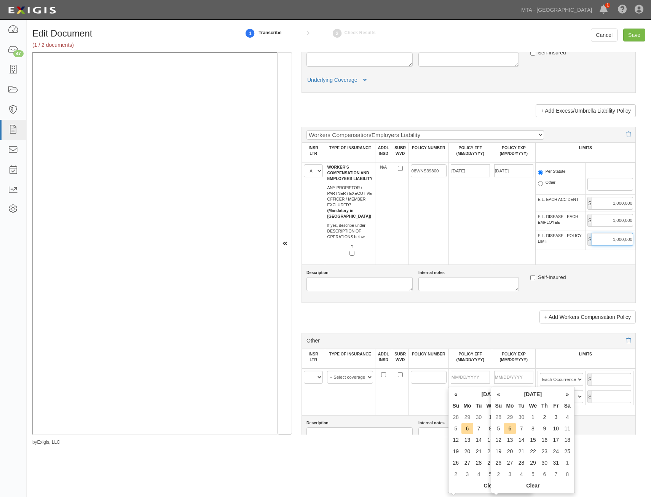
scroll to position [1143, 0]
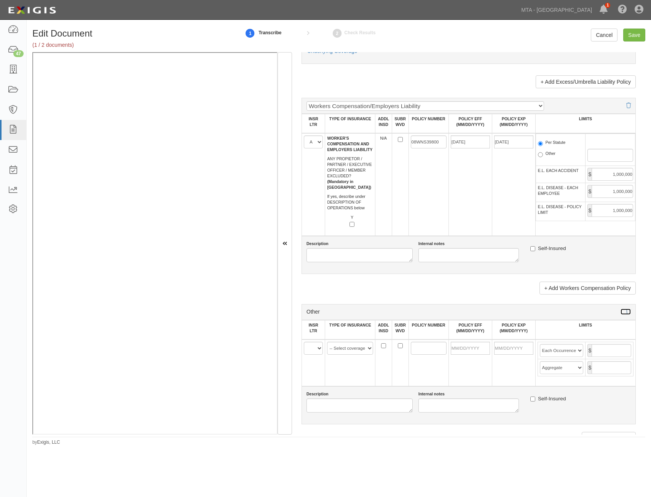
click at [627, 314] on icon at bounding box center [629, 312] width 5 height 5
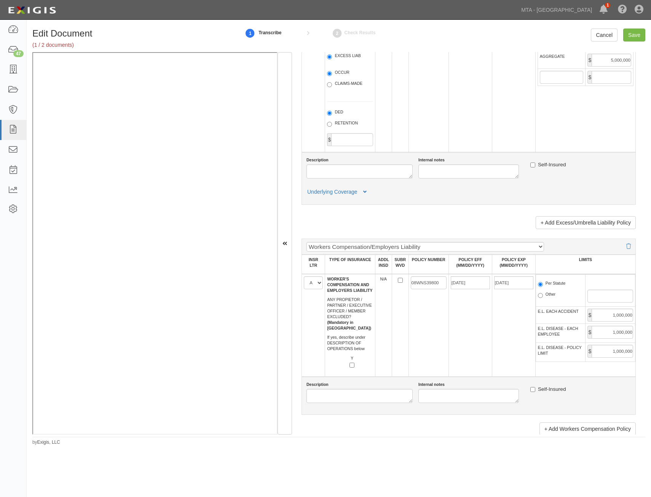
scroll to position [990, 0]
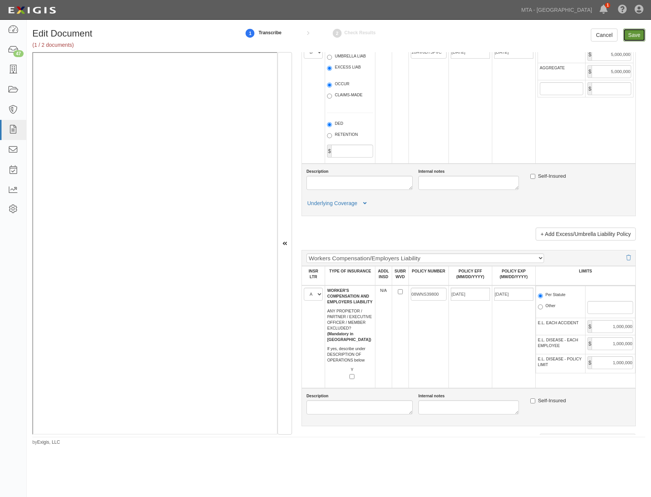
click at [634, 34] on input "Save" at bounding box center [635, 35] width 22 height 13
type input "2000000"
type input "4000000"
type input "5000000"
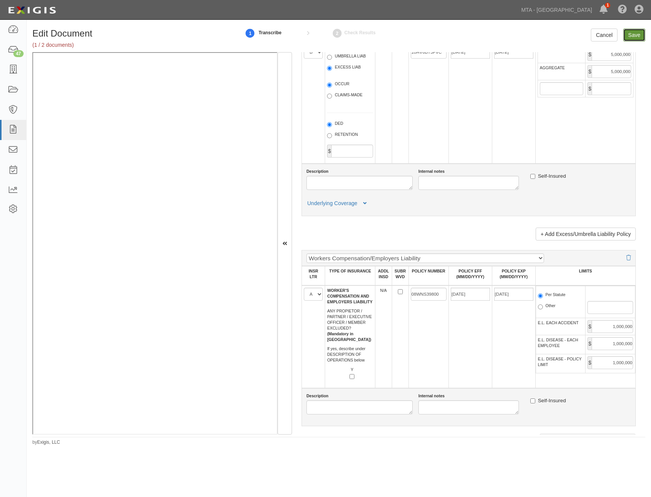
type input "5000000"
type input "1000000"
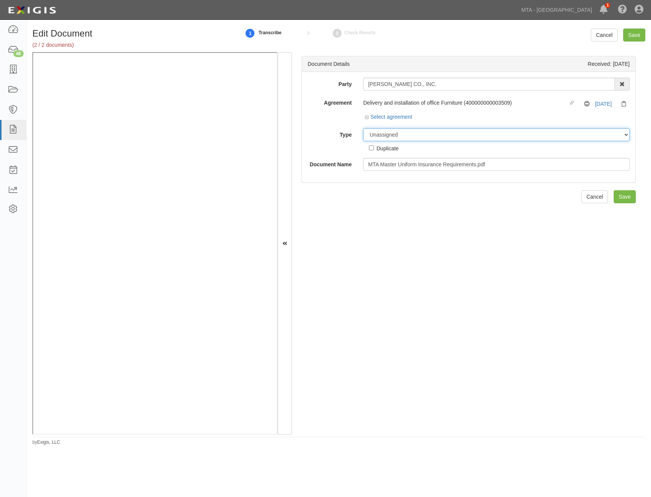
drag, startPoint x: 454, startPoint y: 134, endPoint x: 451, endPoint y: 142, distance: 8.4
click at [454, 134] on select "Unassigned Binder Cancellation Notice Certificate Contract Endorsement Insuranc…" at bounding box center [496, 134] width 267 height 13
select select "RequirementDetail"
click at [363, 128] on select "Unassigned Binder Cancellation Notice Certificate Contract Endorsement Insuranc…" at bounding box center [496, 134] width 267 height 13
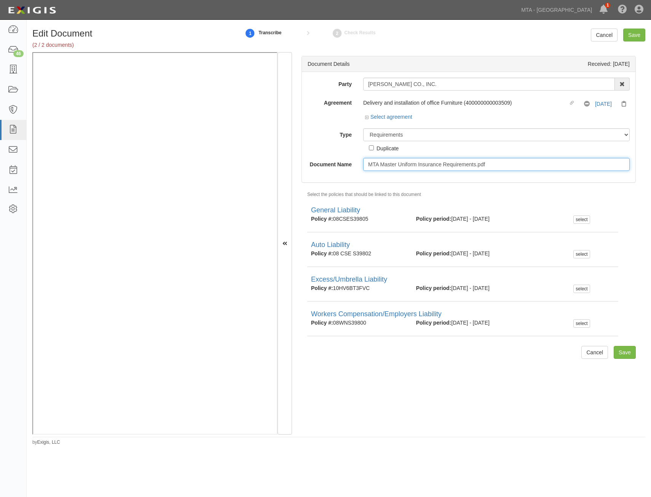
click at [474, 161] on input "MTA Master Uniform Insurance Requirements.pdf" at bounding box center [496, 164] width 267 height 13
type input "Insurance Requirements"
click at [512, 186] on div "Document Details Received: 10/06/2025 Party W.B. MASON CO., INC. 1065 Atlantic …" at bounding box center [468, 243] width 353 height 383
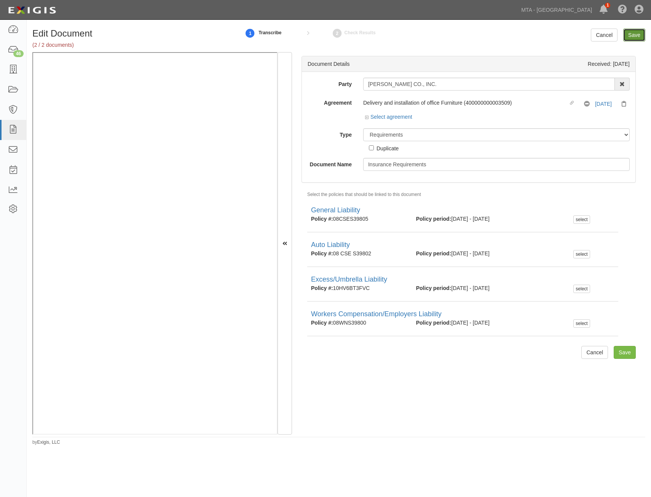
click at [641, 34] on input "Save" at bounding box center [635, 35] width 22 height 13
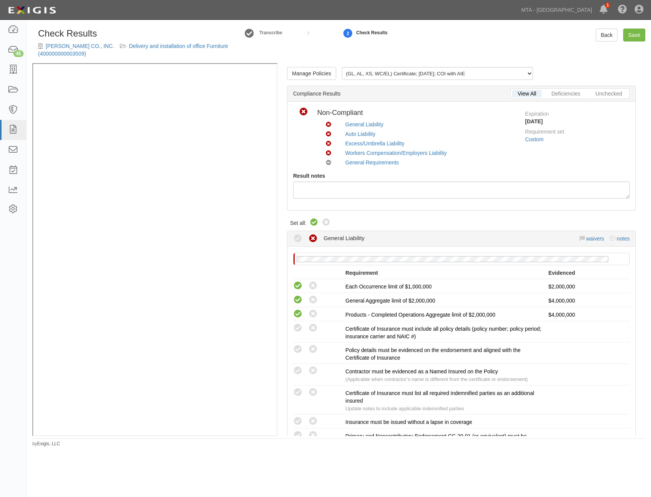
click at [313, 224] on icon at bounding box center [314, 222] width 9 height 9
radio input "true"
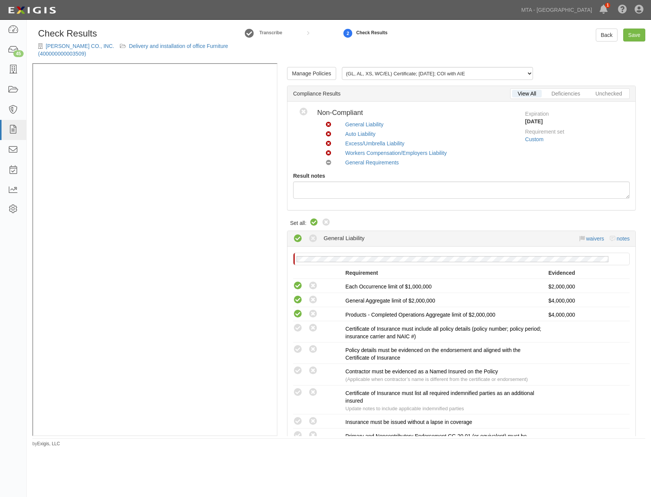
radio input "true"
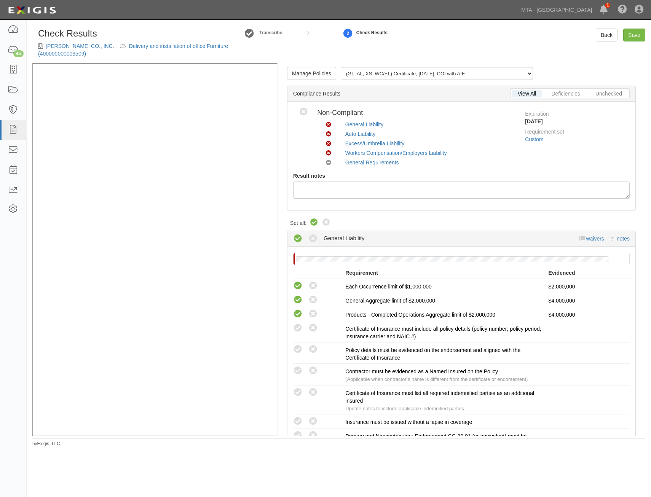
radio input "true"
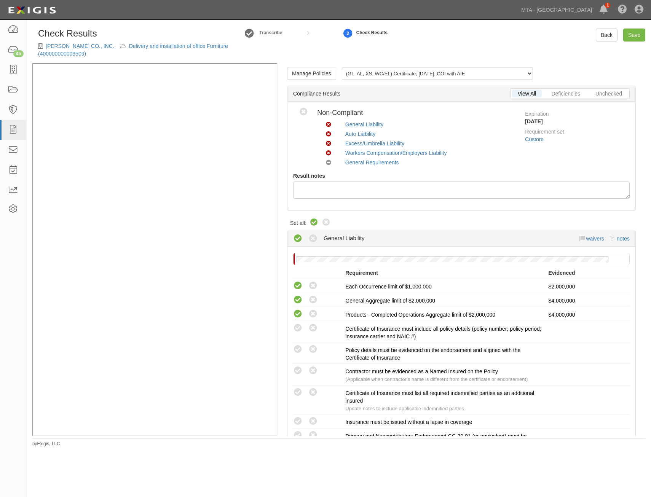
radio input "true"
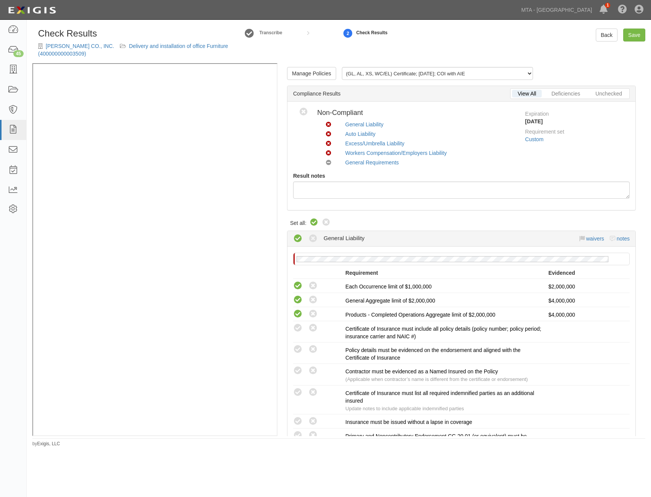
radio input "true"
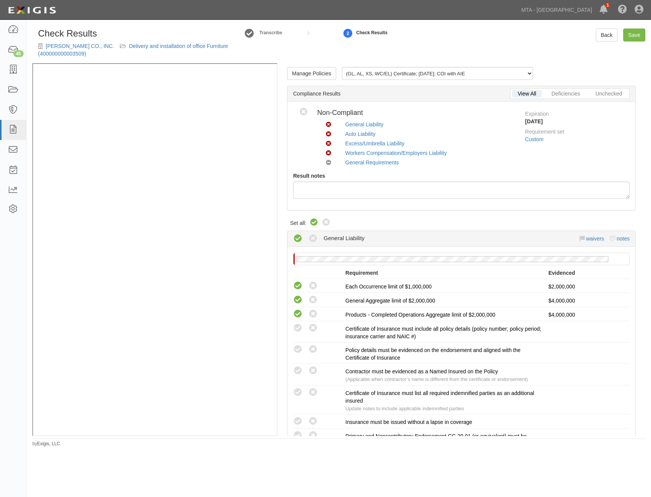
radio input "true"
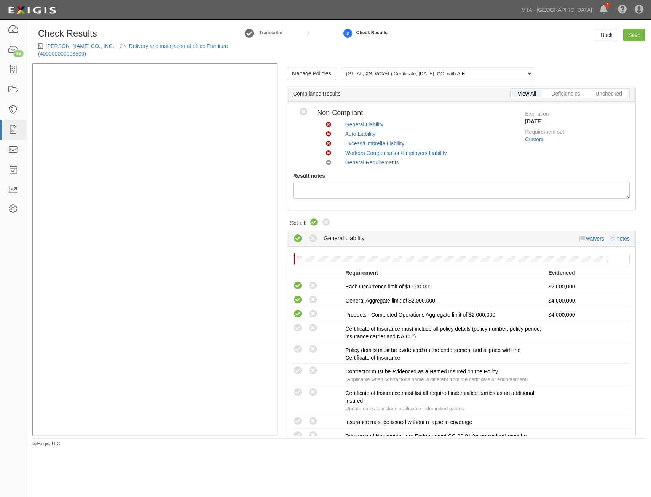
radio input "true"
radio input "false"
radio input "true"
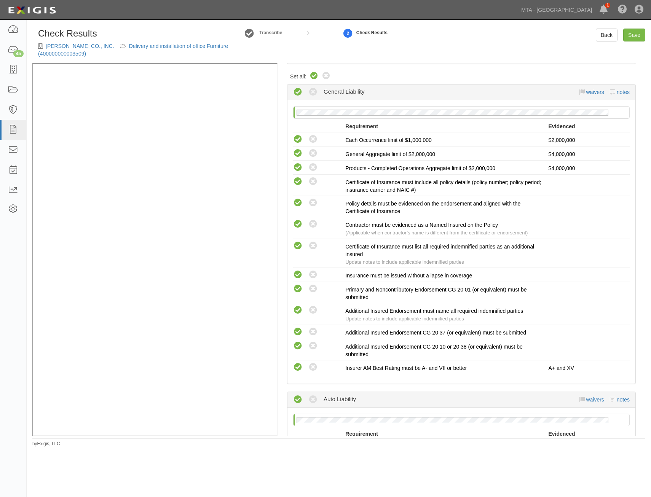
scroll to position [1051, 0]
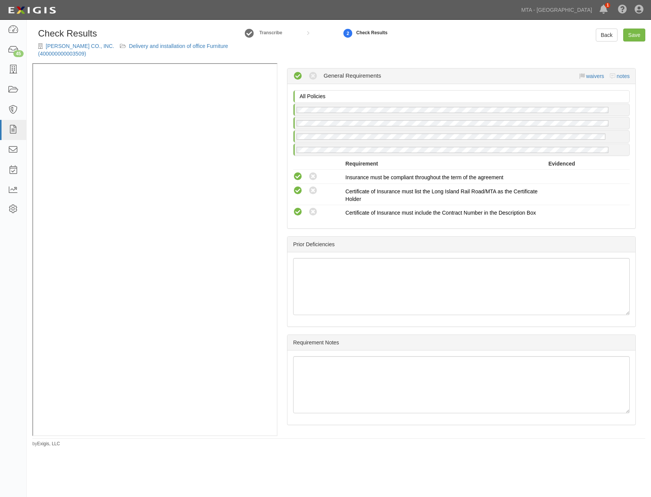
drag, startPoint x: 491, startPoint y: 130, endPoint x: 509, endPoint y: 354, distance: 224.3
click at [638, 31] on link "Save" at bounding box center [635, 35] width 22 height 13
radio input "true"
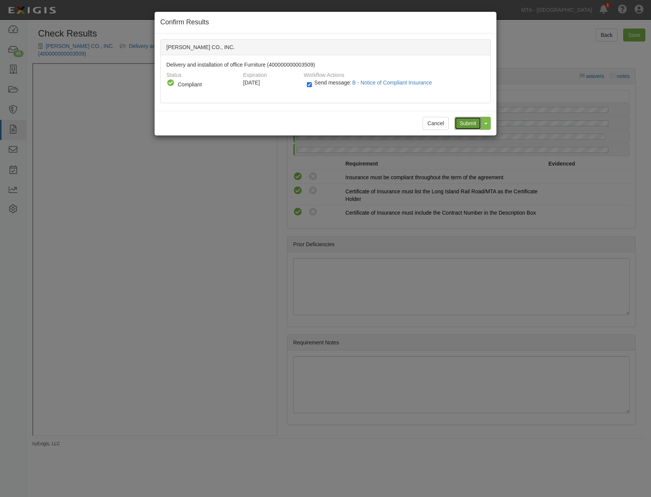
click at [464, 122] on input "Submit" at bounding box center [468, 123] width 27 height 13
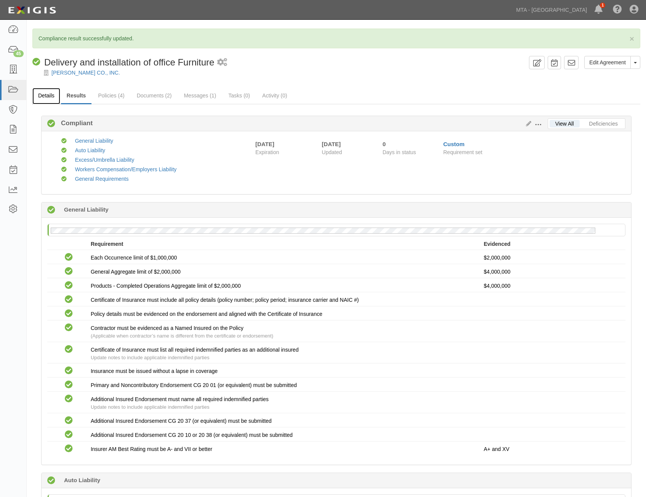
click at [54, 101] on link "Details" at bounding box center [46, 96] width 28 height 16
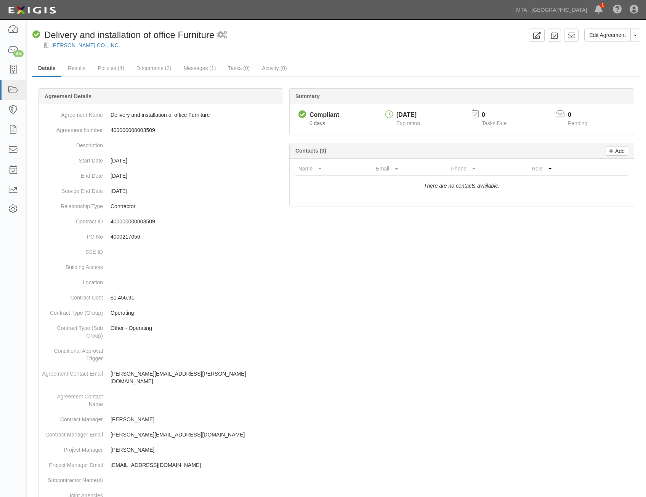
scroll to position [240, 0]
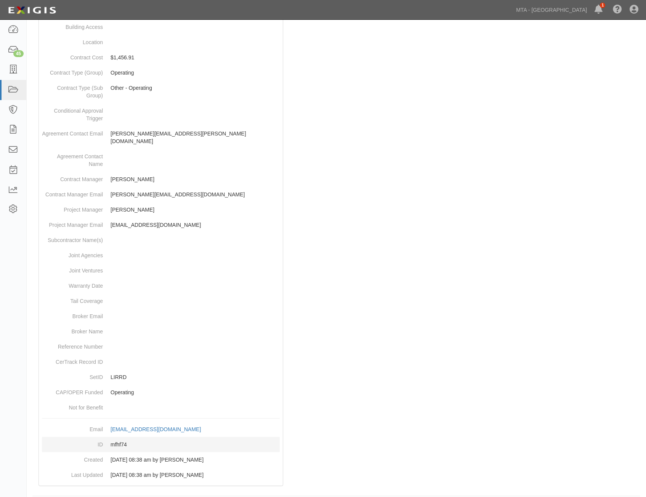
click at [117, 437] on dd "mfhf74" at bounding box center [161, 444] width 238 height 15
copy dd "mfhf74"
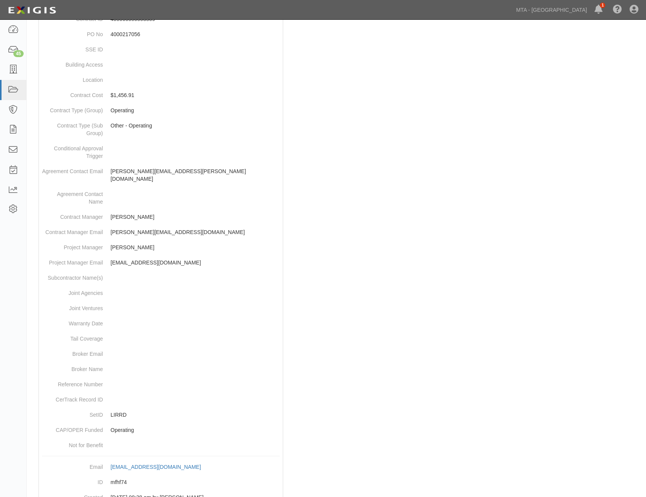
scroll to position [0, 0]
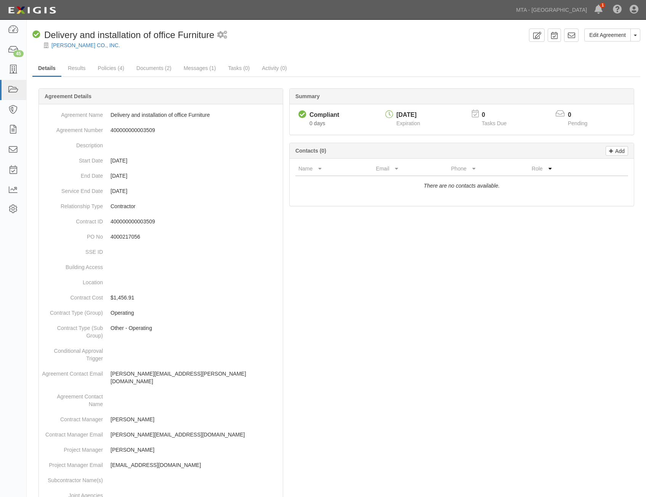
drag, startPoint x: 495, startPoint y: 352, endPoint x: 526, endPoint y: 75, distance: 278.6
click at [575, 33] on icon at bounding box center [571, 36] width 8 height 8
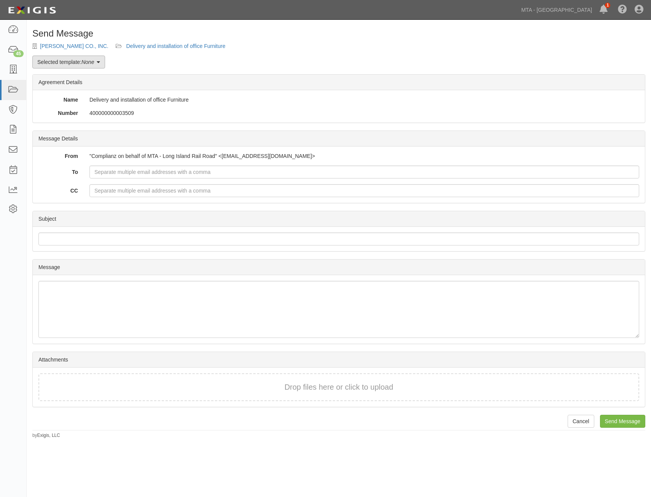
click at [90, 64] on em "None" at bounding box center [88, 62] width 13 height 6
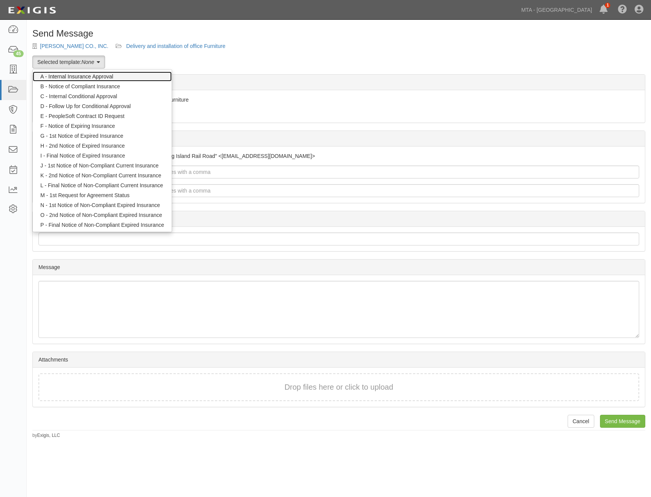
click at [98, 77] on link "A - Internal Insurance Approval" at bounding box center [102, 77] width 139 height 10
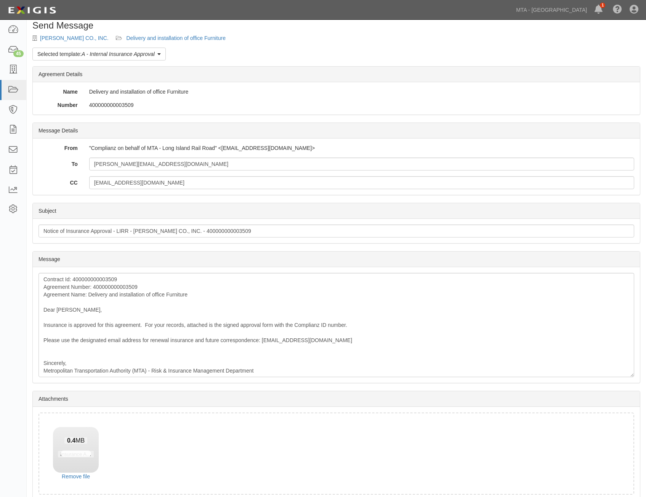
scroll to position [43, 0]
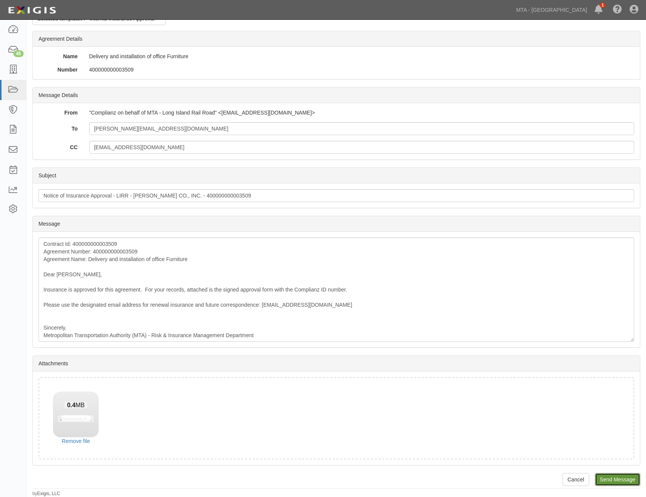
click at [627, 482] on input "Send Message" at bounding box center [617, 479] width 45 height 13
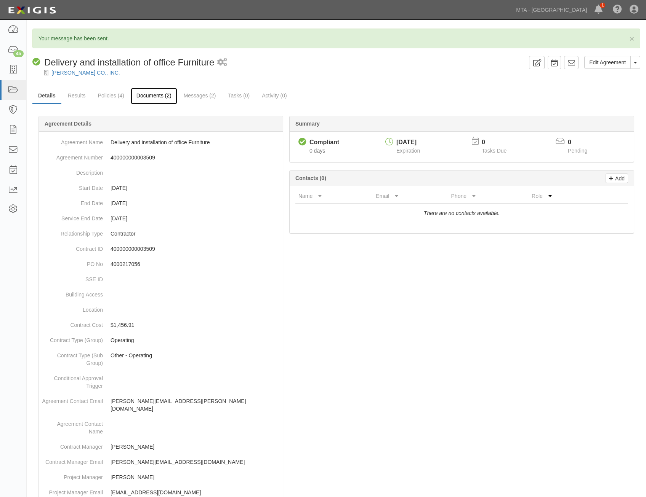
click at [158, 95] on link "Documents (2)" at bounding box center [154, 96] width 46 height 16
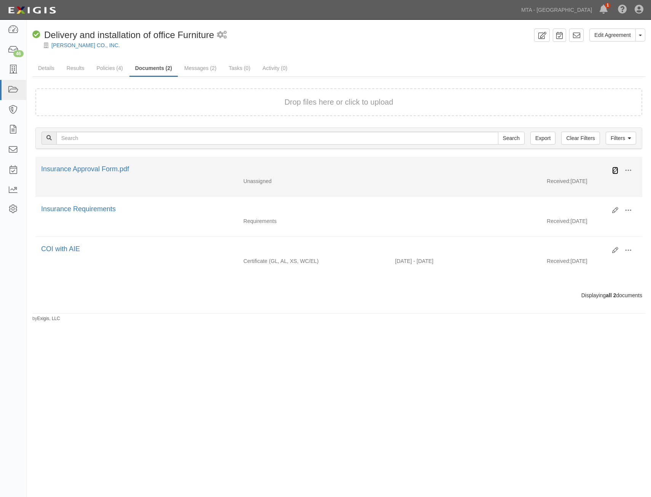
click at [616, 169] on icon at bounding box center [616, 171] width 6 height 6
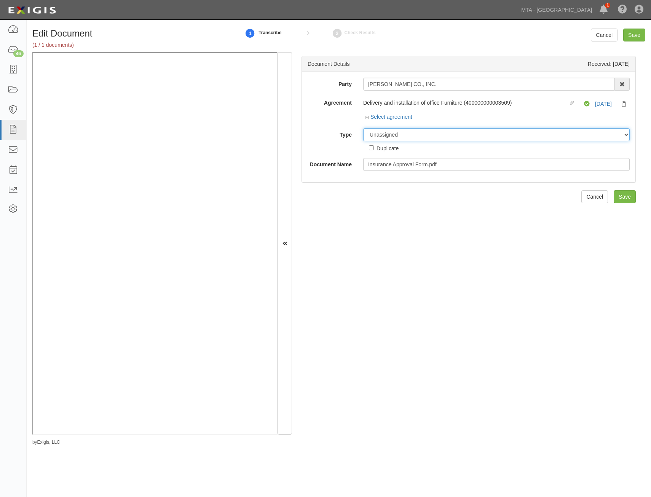
click at [472, 138] on select "Unassigned Binder Cancellation Notice Certificate Contract Endorsement Insuranc…" at bounding box center [496, 134] width 267 height 13
select select "OtherDetail"
click at [363, 128] on select "Unassigned Binder Cancellation Notice Certificate Contract Endorsement Insuranc…" at bounding box center [496, 134] width 267 height 13
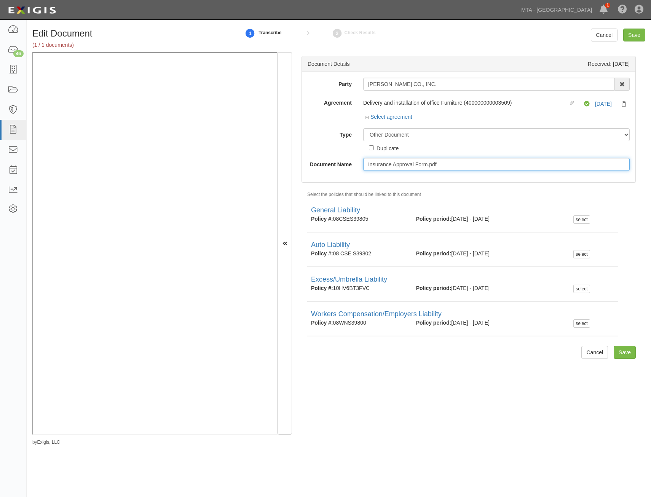
click at [465, 162] on input "Insurance Approval Form.pdf" at bounding box center [496, 164] width 267 height 13
click at [467, 162] on input "Insurance Approval Form.pdf" at bounding box center [496, 164] width 267 height 13
click at [465, 165] on input "Insurance Approval Form.pdf" at bounding box center [496, 164] width 267 height 13
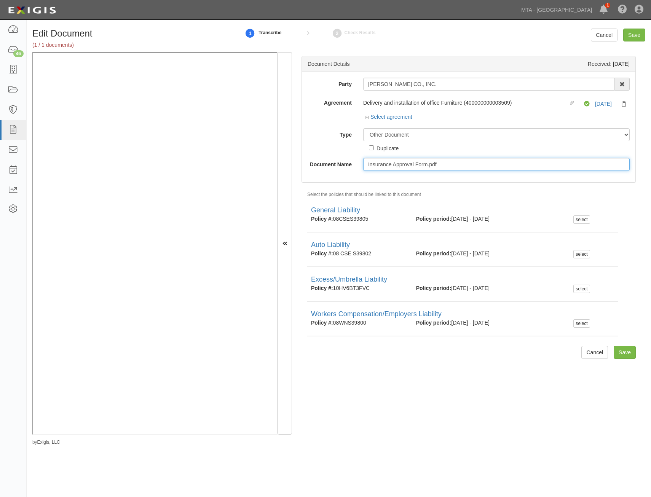
click at [465, 165] on input "Insurance Approval Form.pdf" at bounding box center [496, 164] width 267 height 13
type input "Approval Form"
click at [625, 353] on input "Save" at bounding box center [625, 352] width 22 height 13
